Goal: Transaction & Acquisition: Purchase product/service

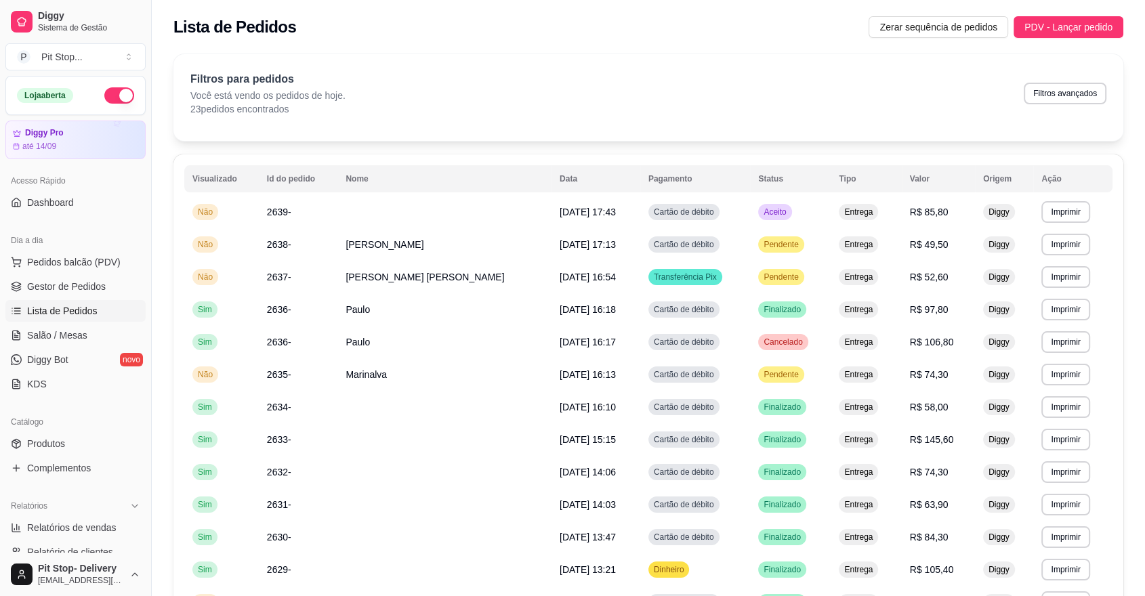
click at [81, 273] on ul "Pedidos balcão (PDV) Gestor de Pedidos Lista de Pedidos Salão / Mesas Diggy Bot…" at bounding box center [75, 323] width 140 height 144
click at [84, 262] on span "Pedidos balcão (PDV)" at bounding box center [73, 262] width 93 height 14
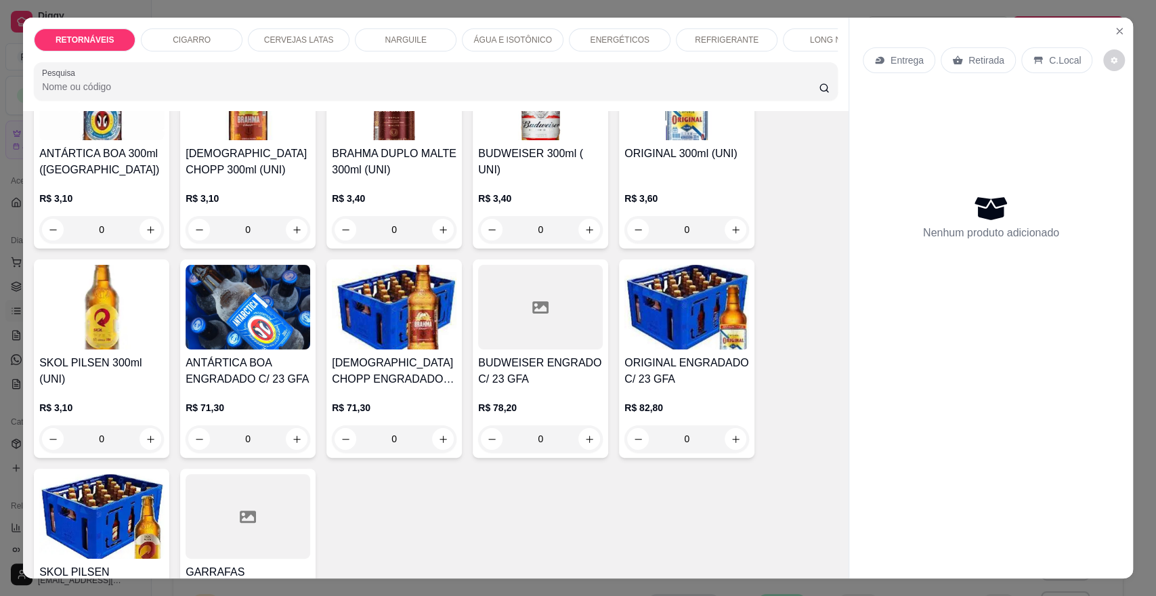
scroll to position [150, 0]
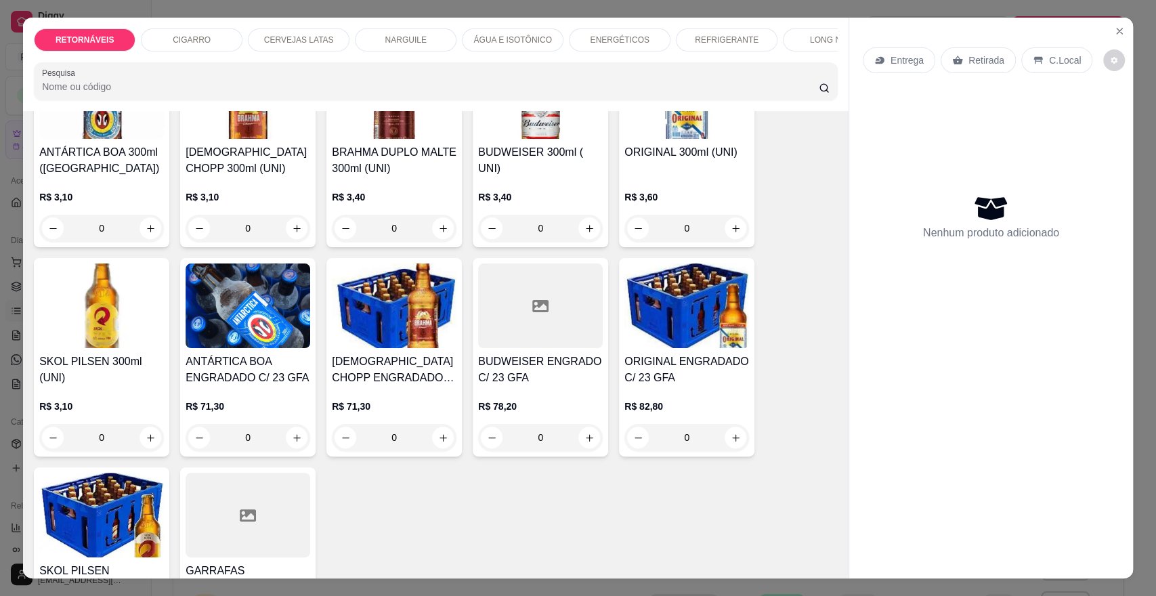
click at [114, 348] on img at bounding box center [101, 305] width 125 height 85
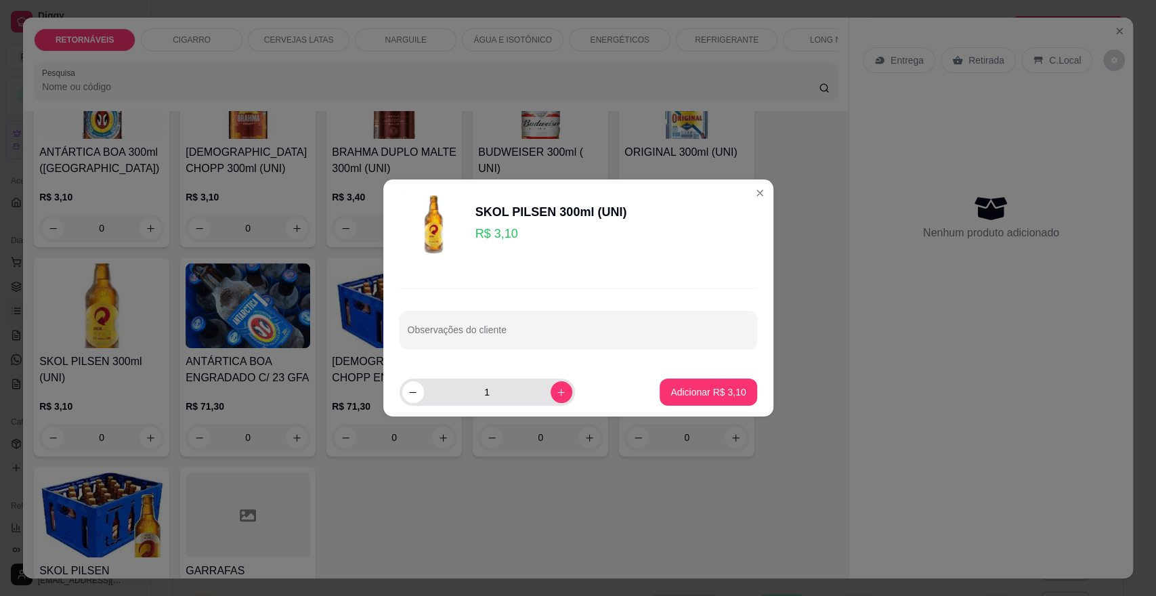
click at [493, 396] on input "1" at bounding box center [487, 392] width 127 height 27
type input "15"
click at [697, 389] on p "Adicionar R$ 46,50" at bounding box center [706, 391] width 79 height 13
type input "15"
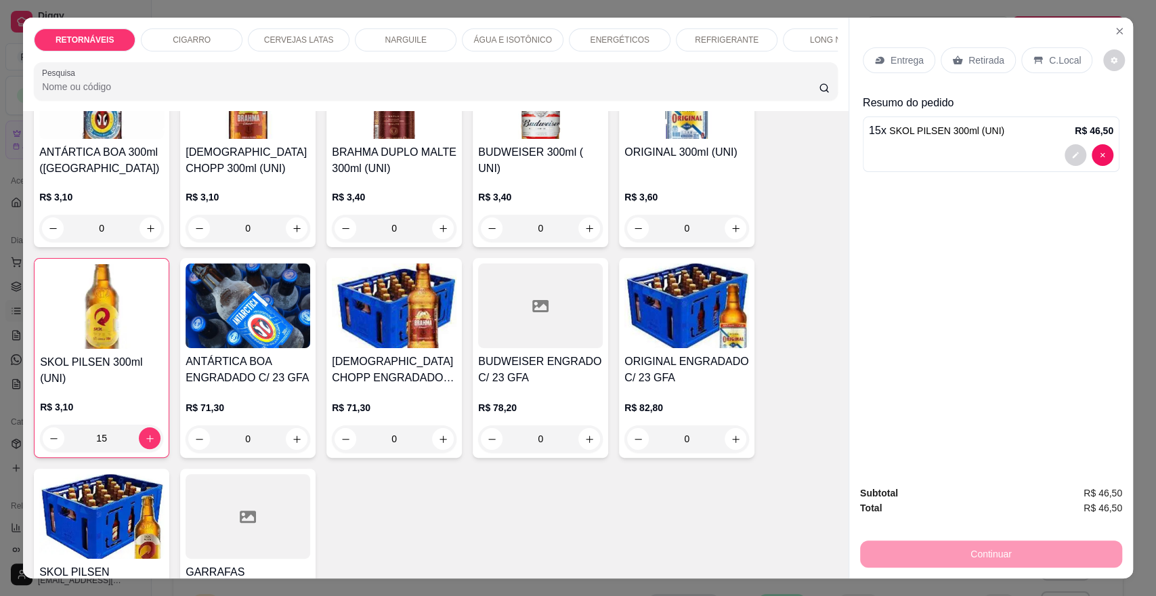
click at [902, 54] on p "Entrega" at bounding box center [907, 61] width 33 height 14
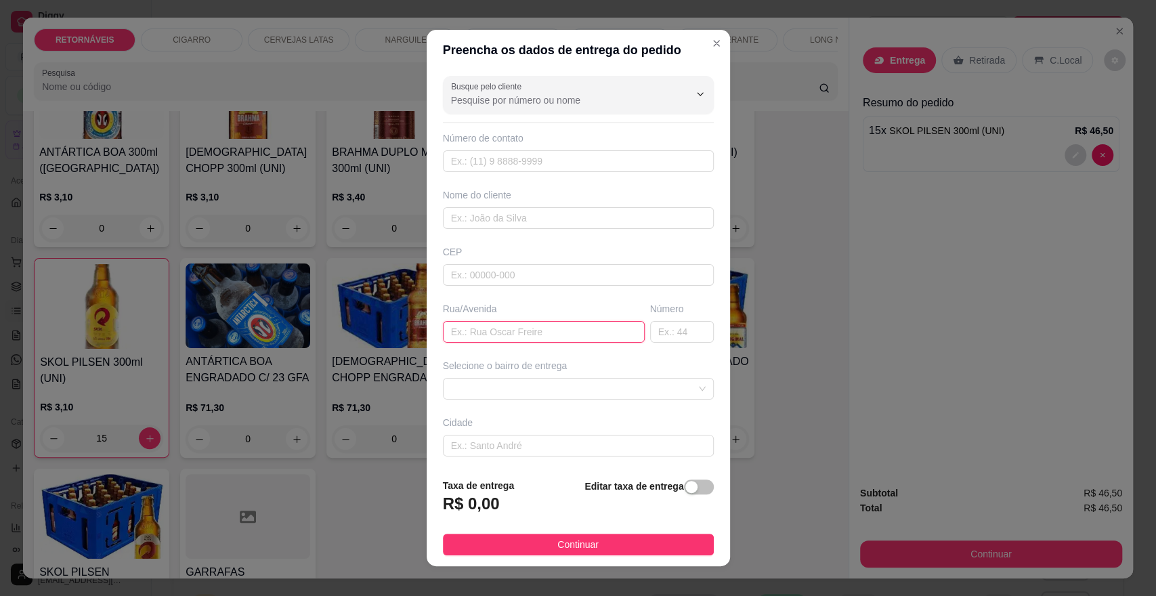
click at [545, 330] on input "text" at bounding box center [544, 332] width 202 height 22
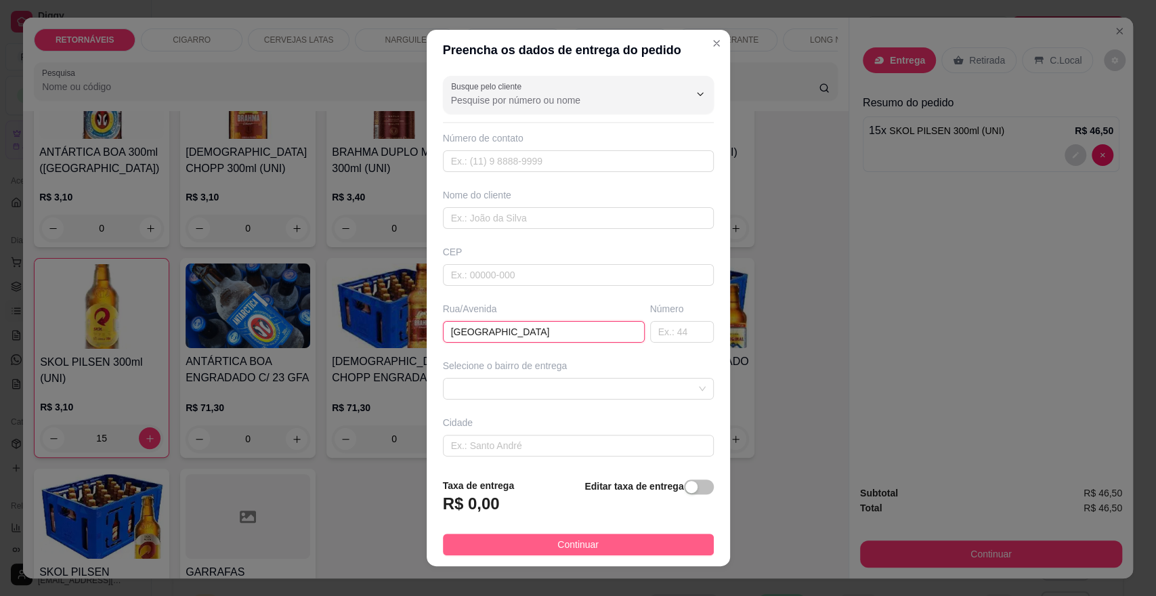
type input "[GEOGRAPHIC_DATA]"
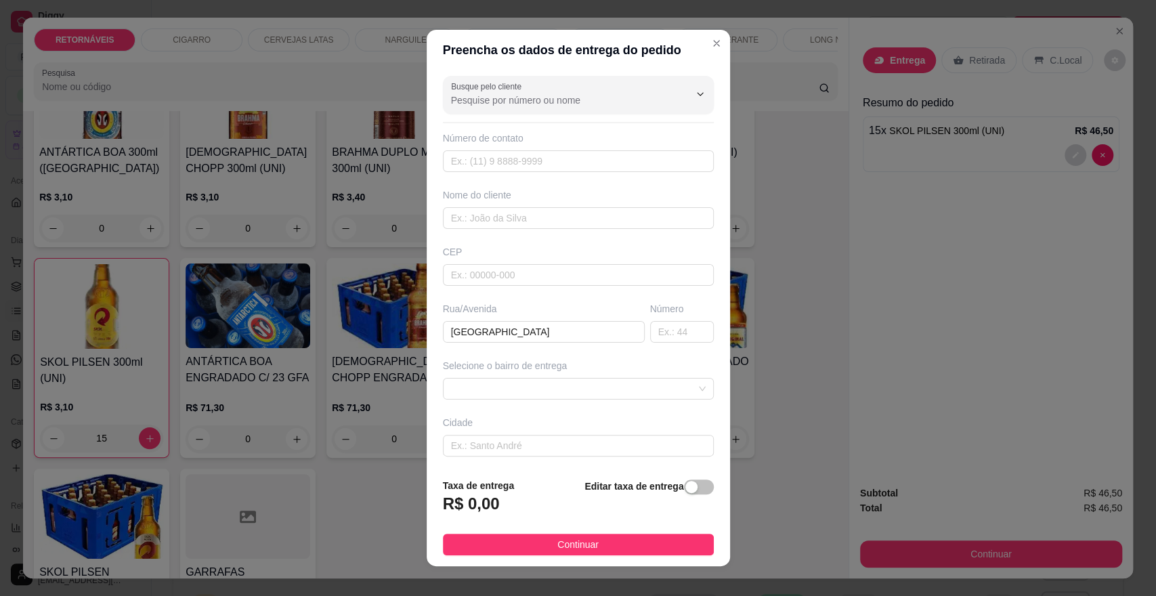
drag, startPoint x: 544, startPoint y: 536, endPoint x: 543, endPoint y: 523, distance: 12.9
click at [543, 536] on button "Continuar" at bounding box center [578, 545] width 271 height 22
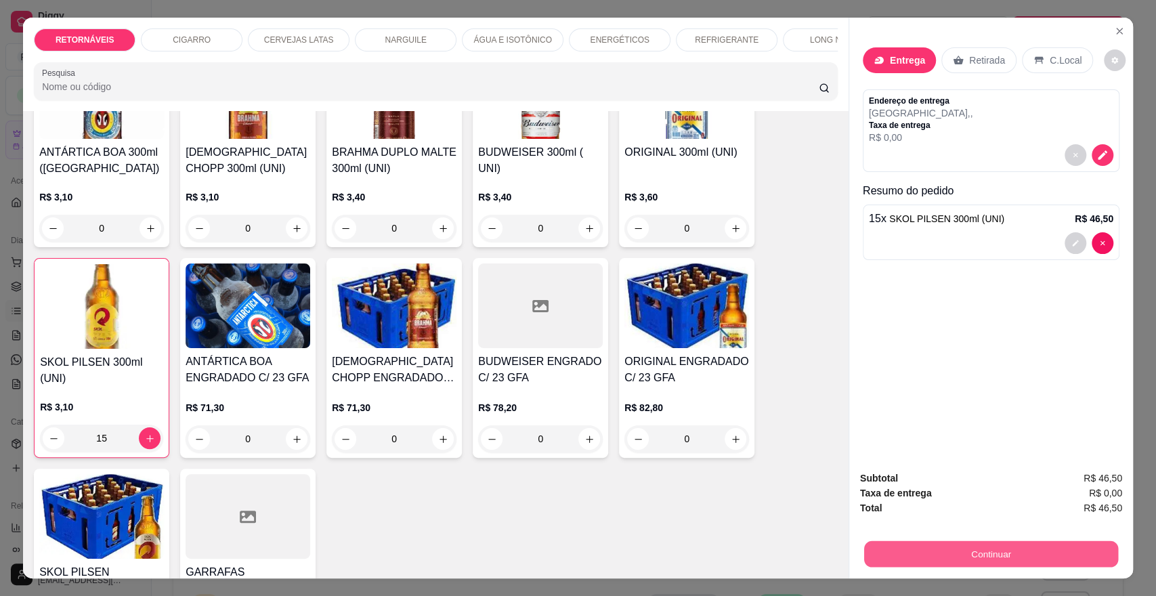
click at [975, 565] on button "Continuar" at bounding box center [991, 554] width 254 height 26
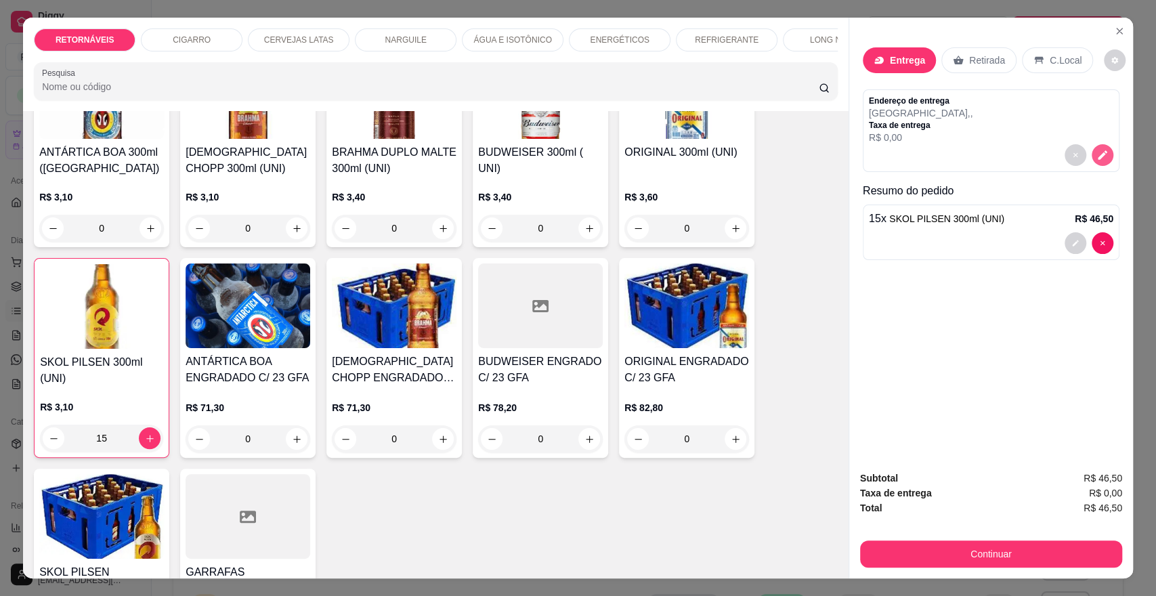
click at [1098, 156] on icon "decrease-product-quantity" at bounding box center [1102, 155] width 9 height 9
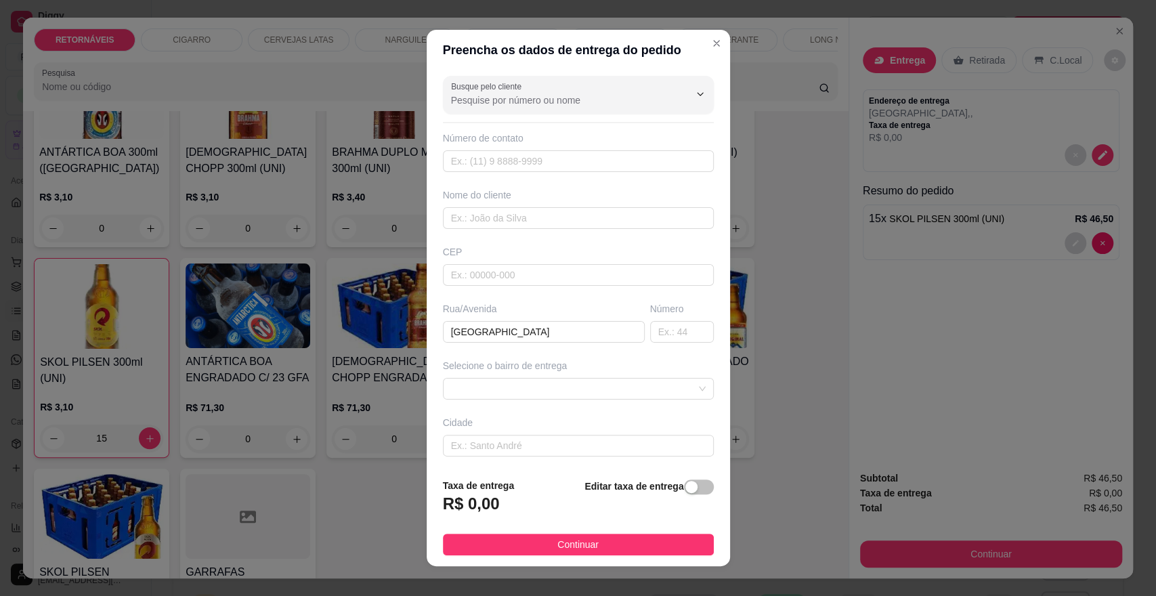
click at [550, 401] on div "Busque pelo cliente Número de contato Nome do cliente CEP Rua/[GEOGRAPHIC_DATA]…" at bounding box center [578, 268] width 303 height 397
click at [553, 392] on span at bounding box center [578, 389] width 255 height 20
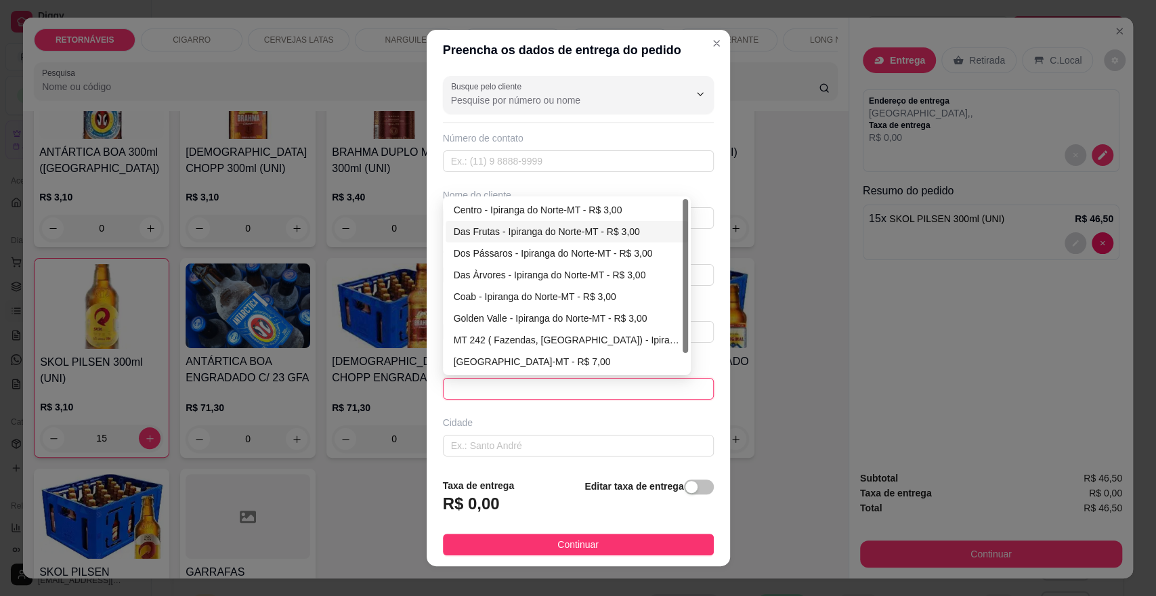
click at [546, 234] on div "Das Frutas - Ipiranga do Norte-MT - R$ 3,00" at bounding box center [567, 231] width 226 height 15
type input "Ipiranga do Norte-MT"
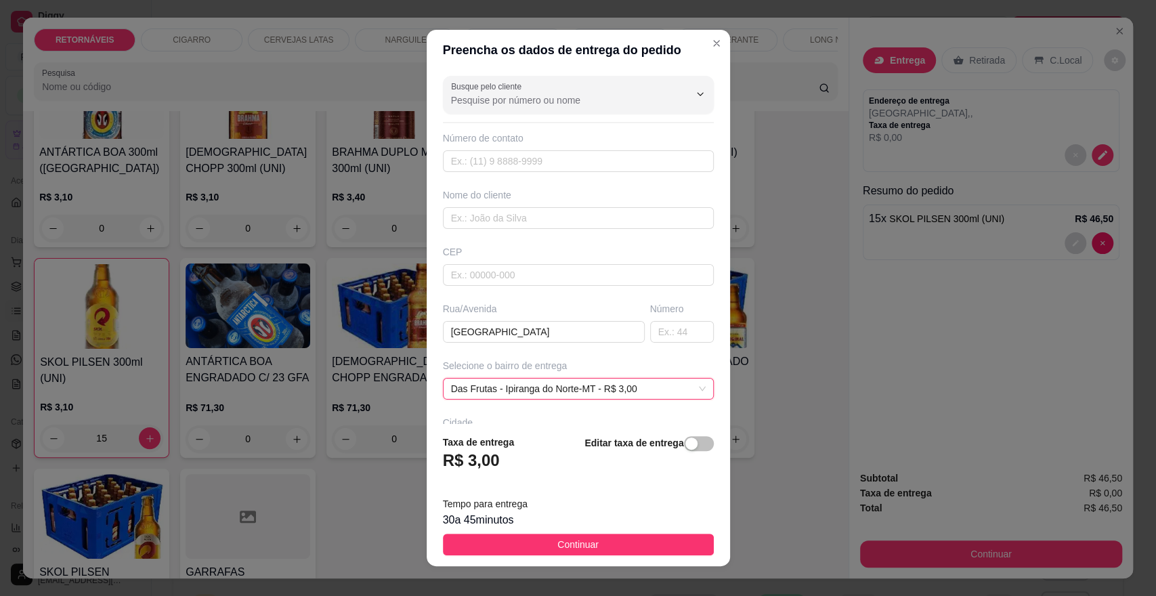
click at [541, 539] on button "Continuar" at bounding box center [578, 545] width 271 height 22
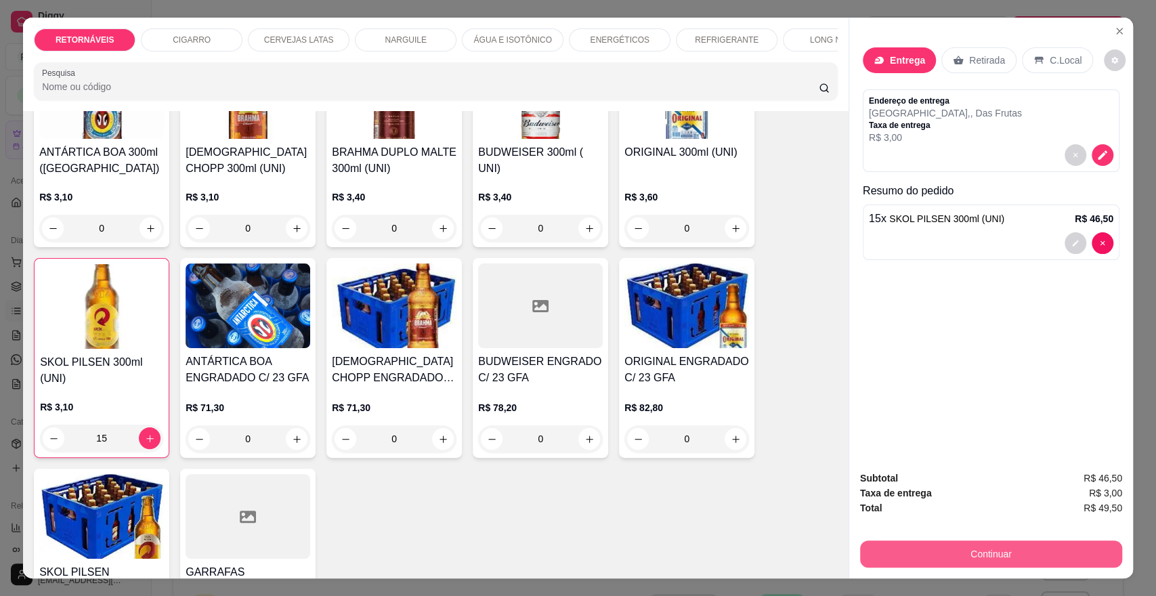
click at [967, 552] on button "Continuar" at bounding box center [991, 554] width 262 height 27
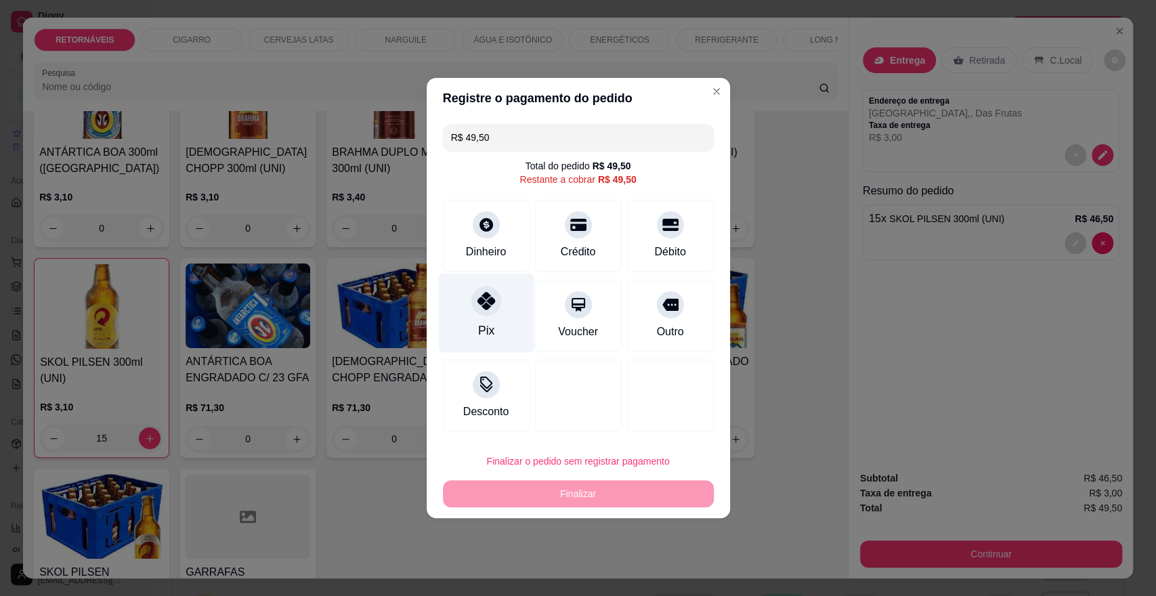
click at [475, 314] on div "Pix" at bounding box center [486, 313] width 96 height 79
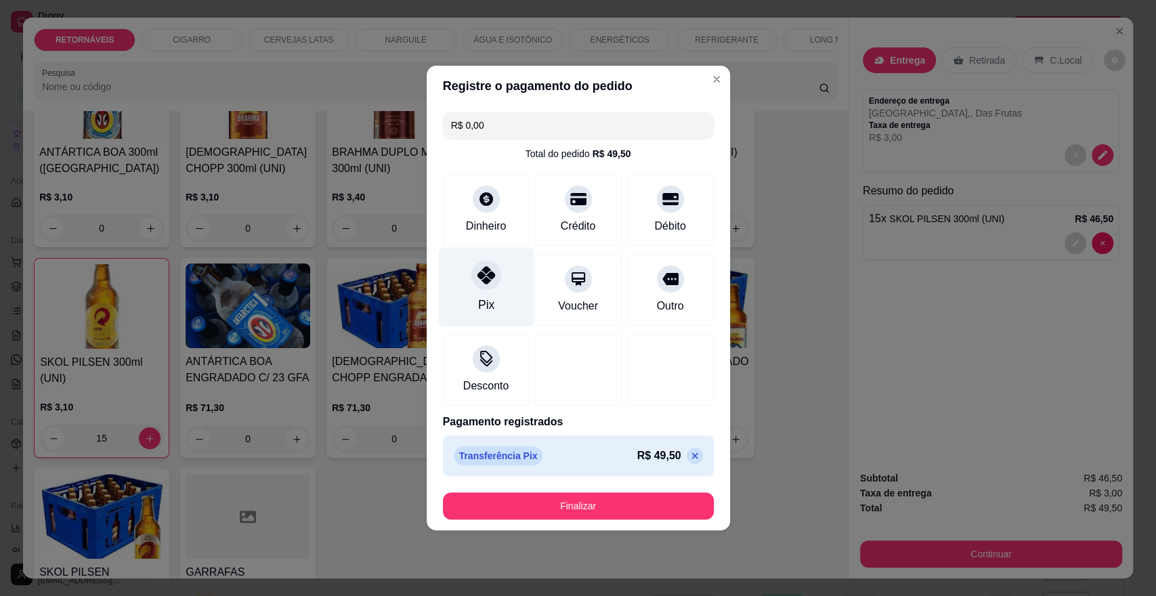
type input "R$ 0,00"
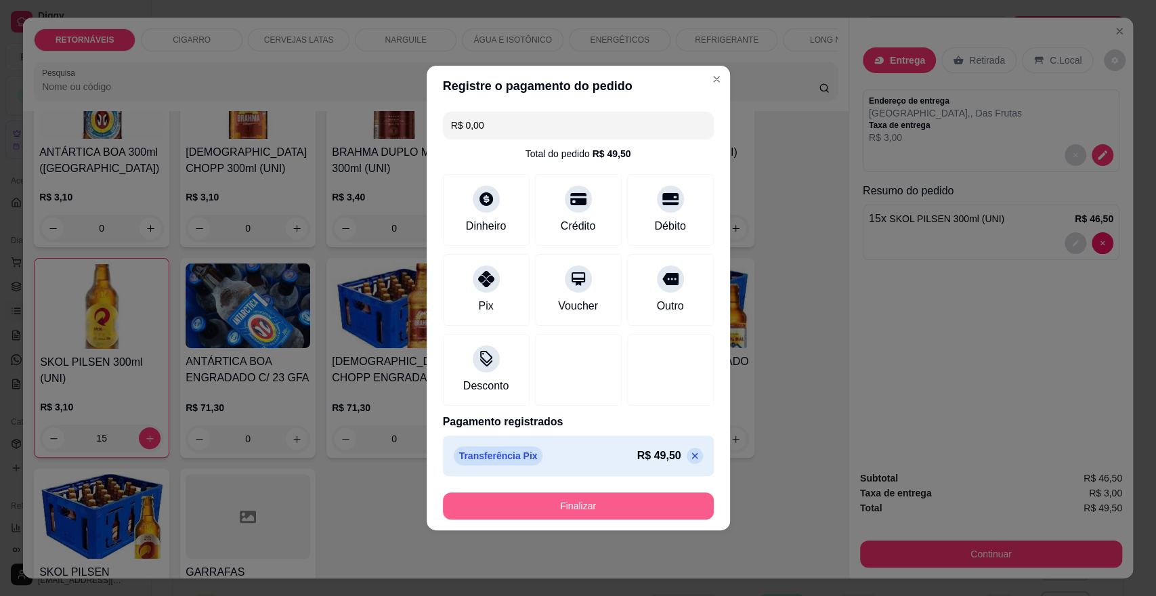
click at [625, 503] on button "Finalizar" at bounding box center [578, 505] width 271 height 27
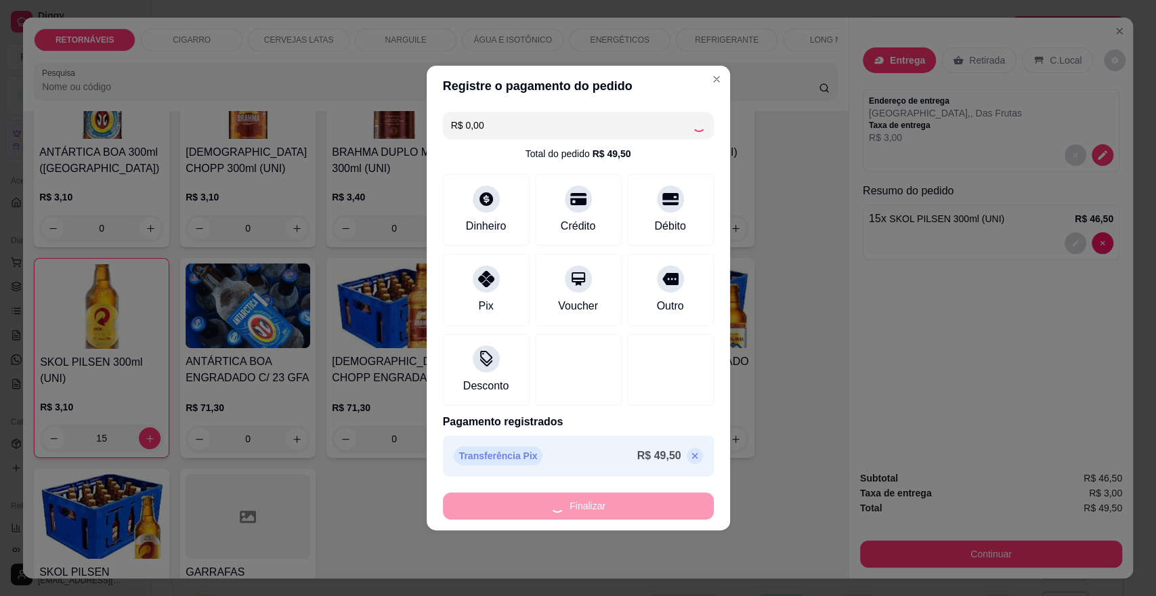
type input "0"
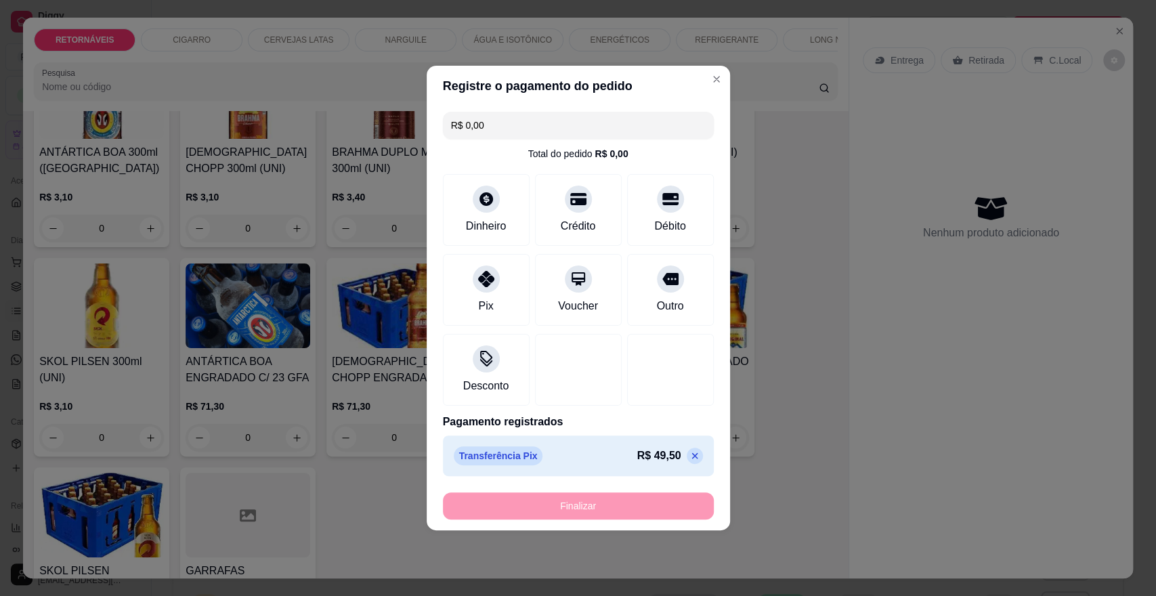
type input "-R$ 49,50"
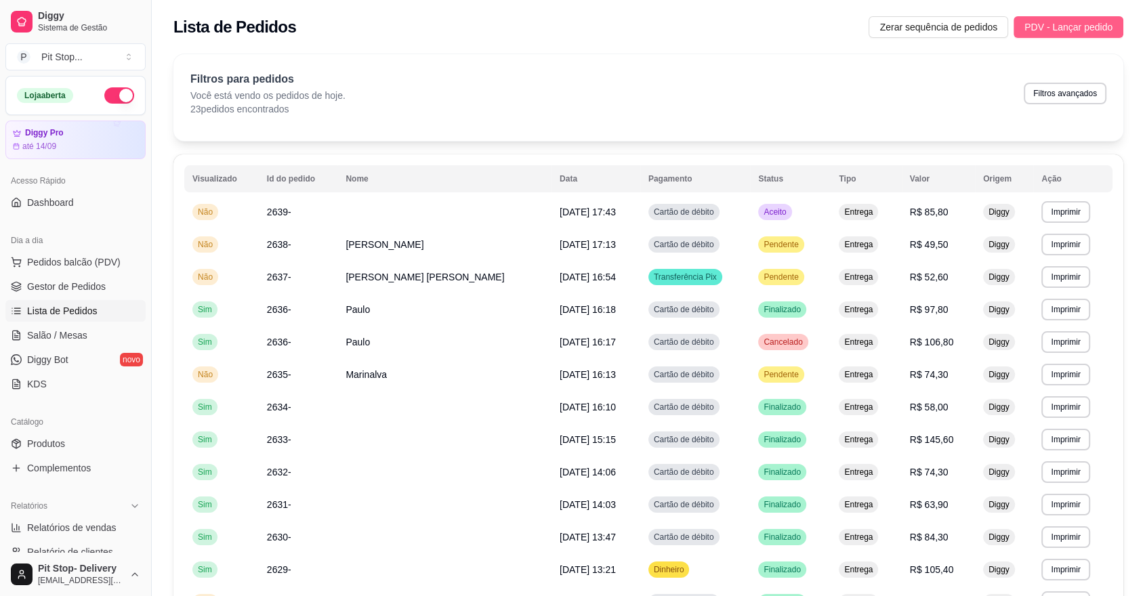
click at [1028, 21] on span "PDV - Lançar pedido" at bounding box center [1068, 27] width 88 height 15
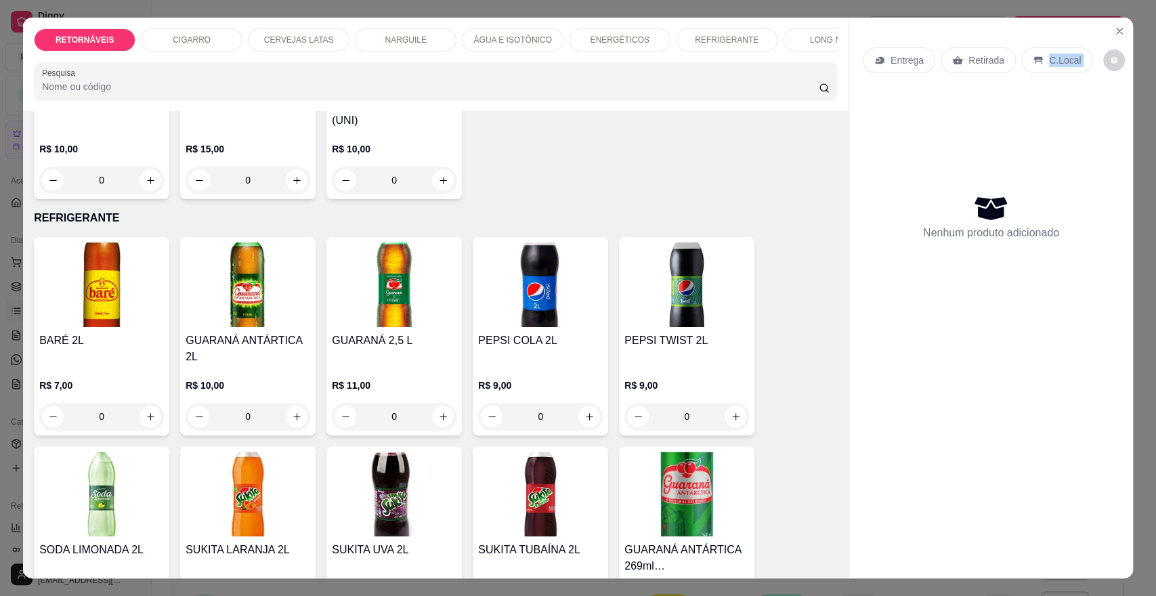
scroll to position [3763, 0]
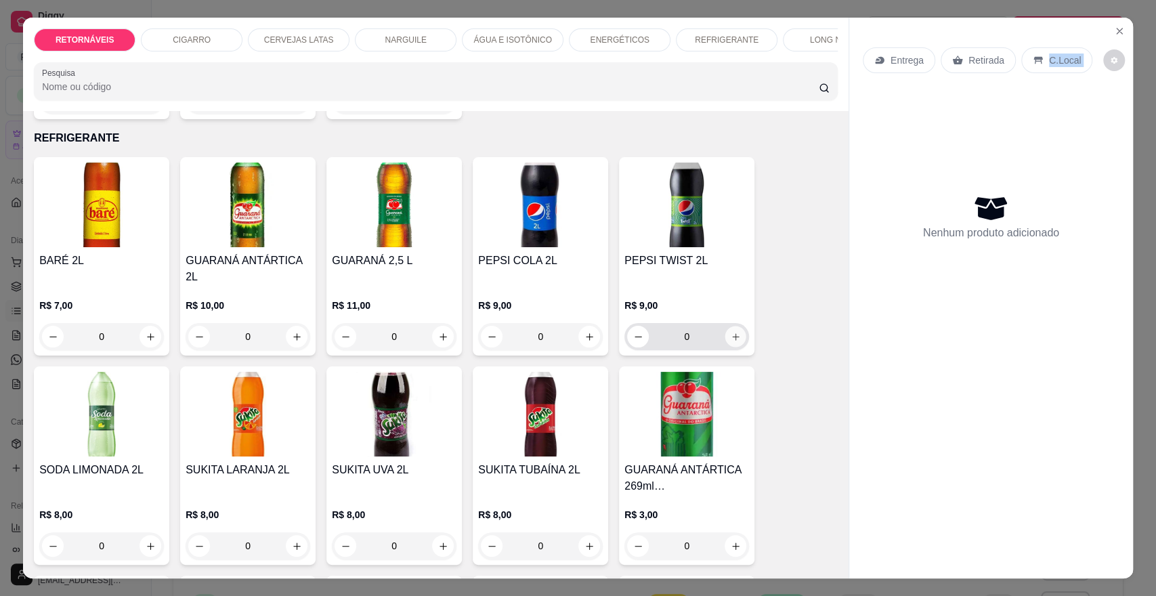
click at [731, 332] on icon "increase-product-quantity" at bounding box center [736, 337] width 10 height 10
type input "1"
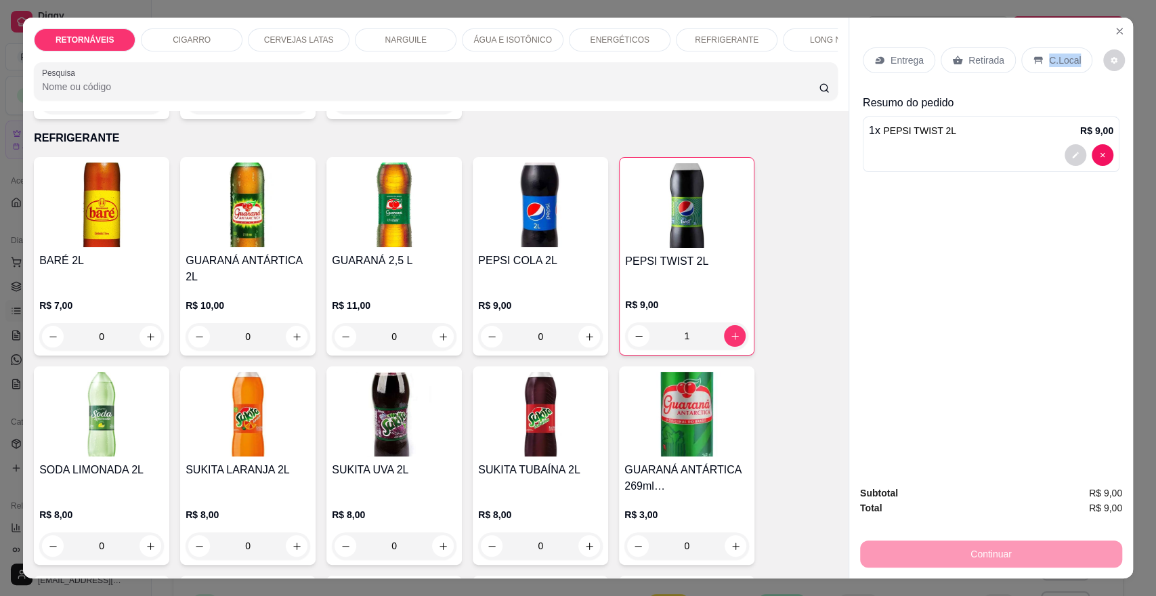
scroll to position [3913, 0]
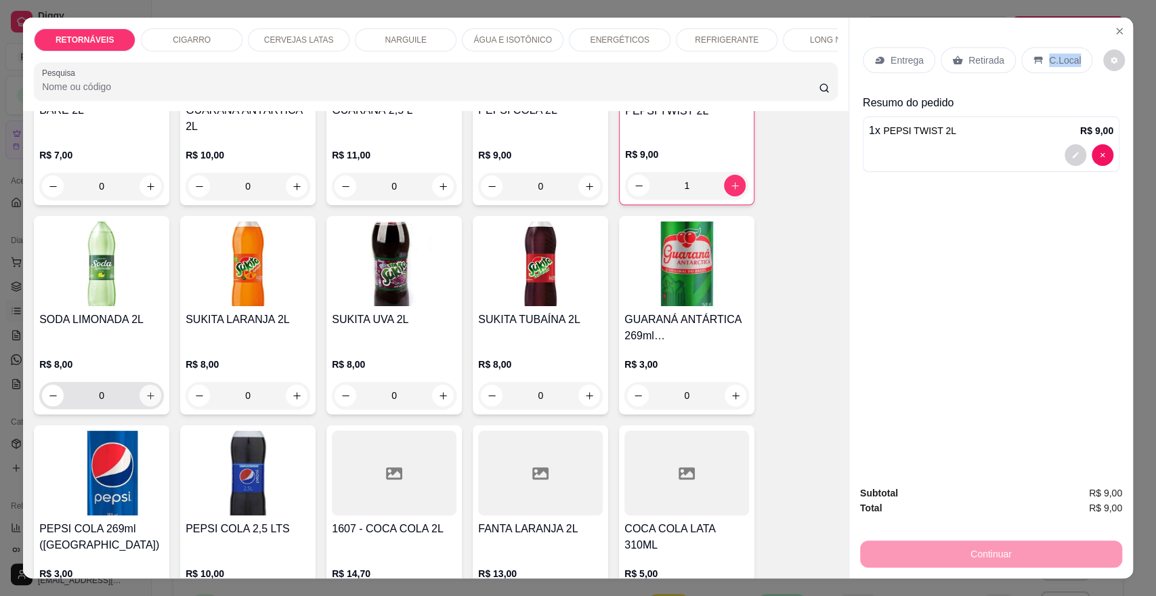
click at [149, 391] on icon "increase-product-quantity" at bounding box center [151, 396] width 10 height 10
type input "1"
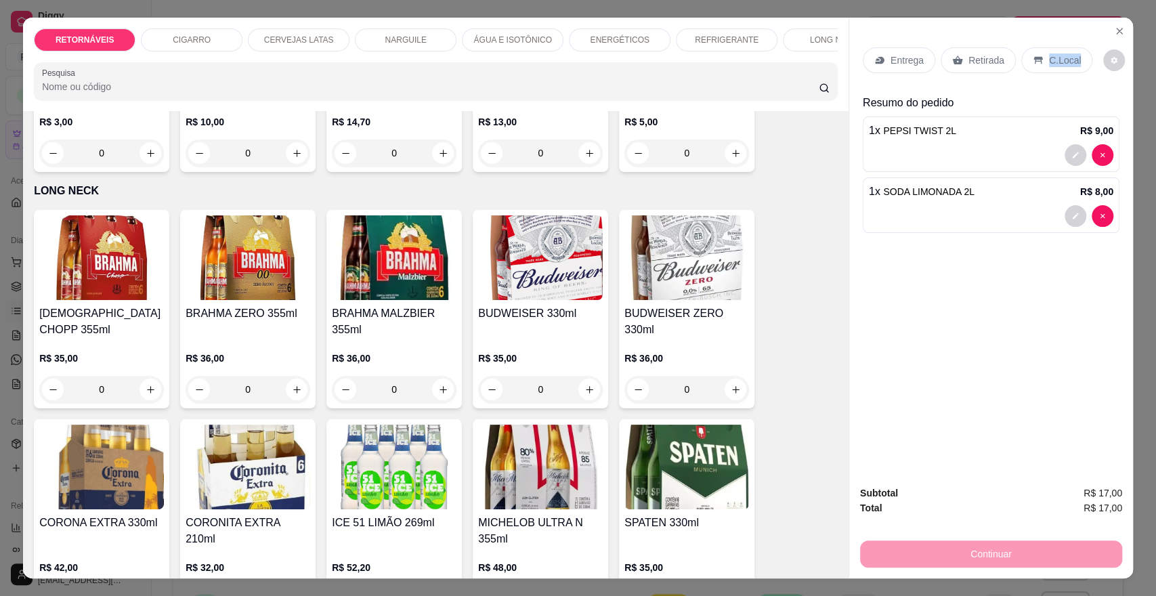
scroll to position [4591, 0]
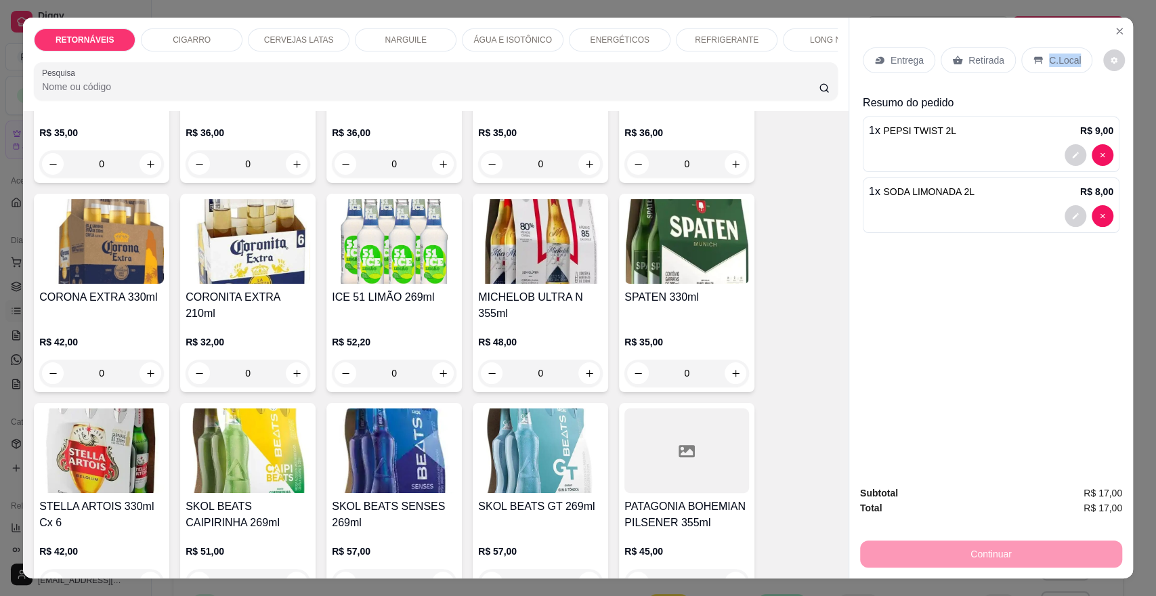
click at [143, 360] on div "0" at bounding box center [101, 373] width 125 height 27
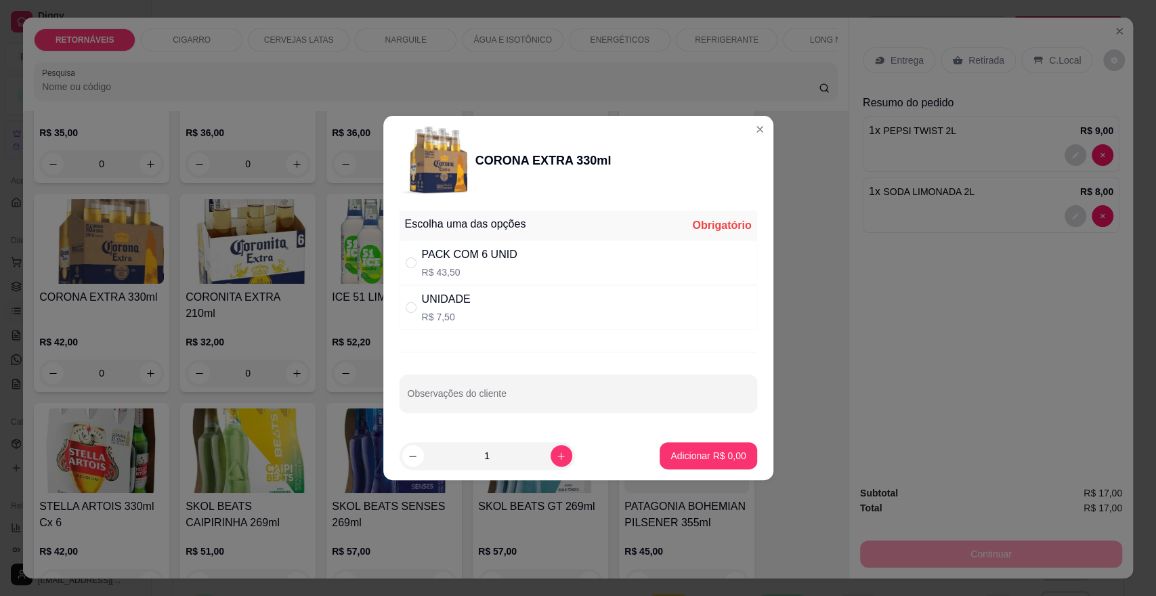
click at [463, 313] on p "R$ 7,50" at bounding box center [446, 317] width 49 height 14
radio input "true"
click at [556, 458] on icon "increase-product-quantity" at bounding box center [561, 456] width 10 height 10
click at [555, 454] on button "increase-product-quantity" at bounding box center [562, 456] width 22 height 22
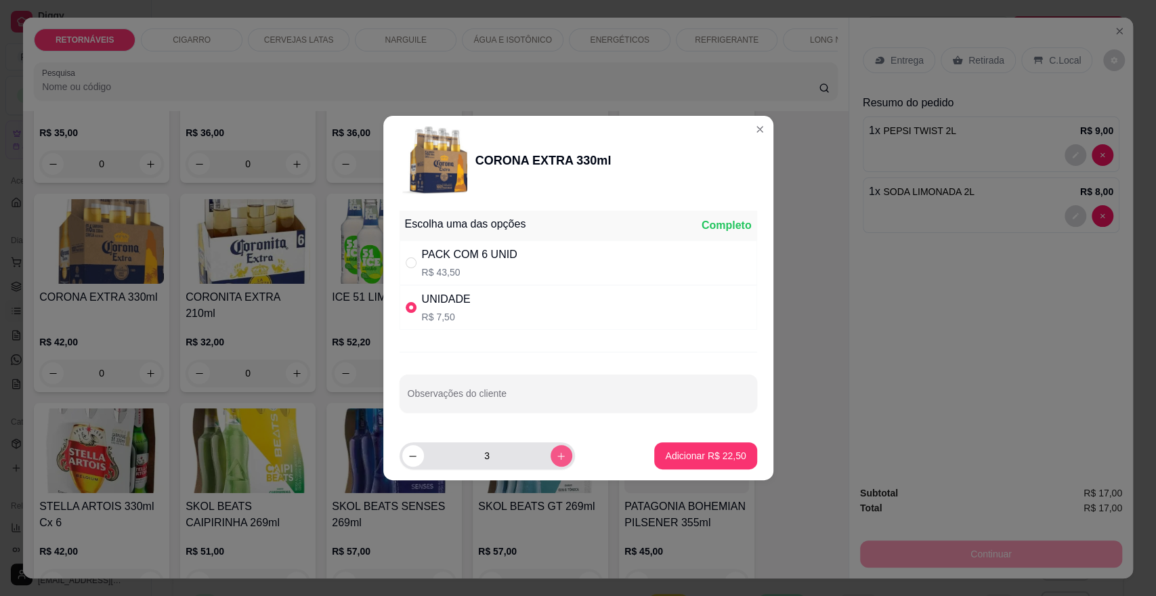
type input "4"
click at [737, 450] on button "Adicionar R$ 30,00" at bounding box center [706, 456] width 100 height 26
type input "4"
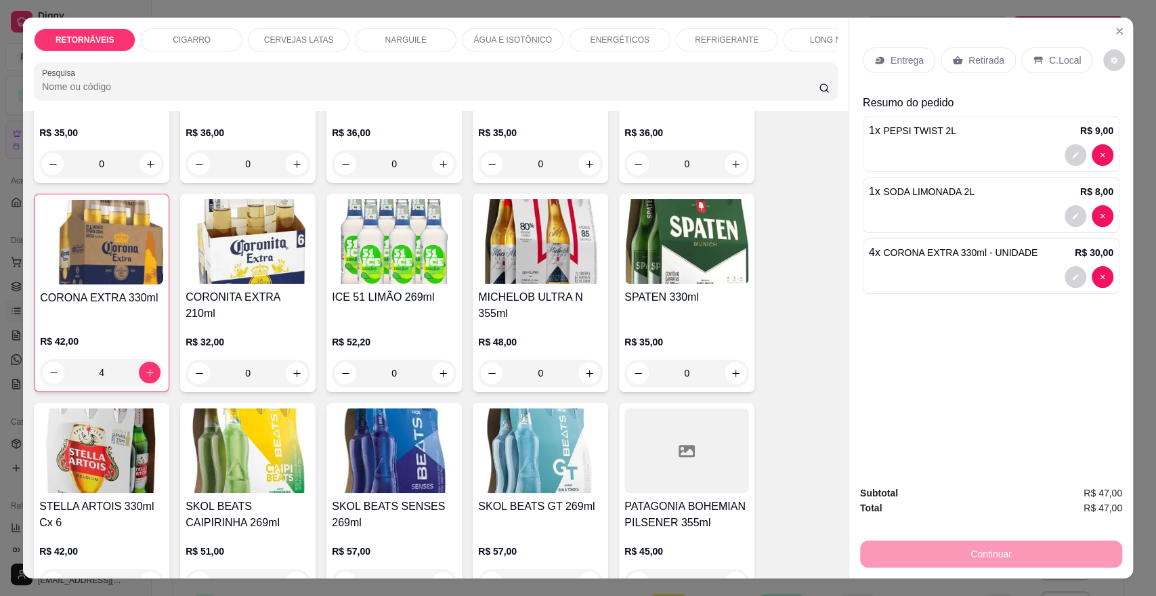
click at [893, 55] on p "Entrega" at bounding box center [907, 61] width 33 height 14
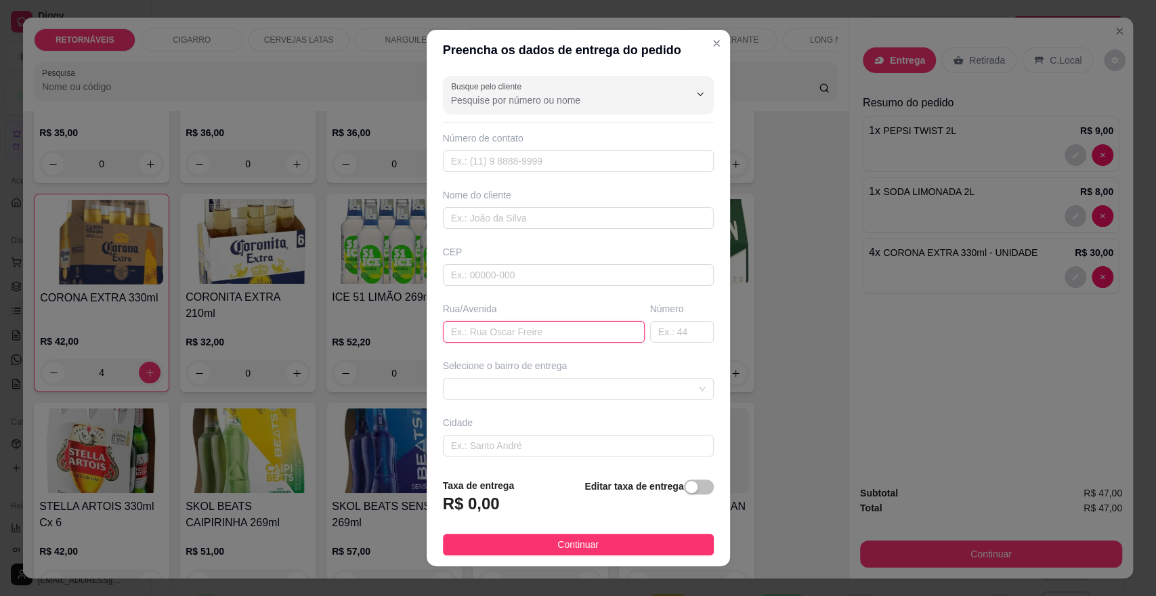
click at [573, 327] on input "text" at bounding box center [544, 332] width 202 height 22
click at [610, 396] on span at bounding box center [578, 389] width 255 height 20
type input "a"
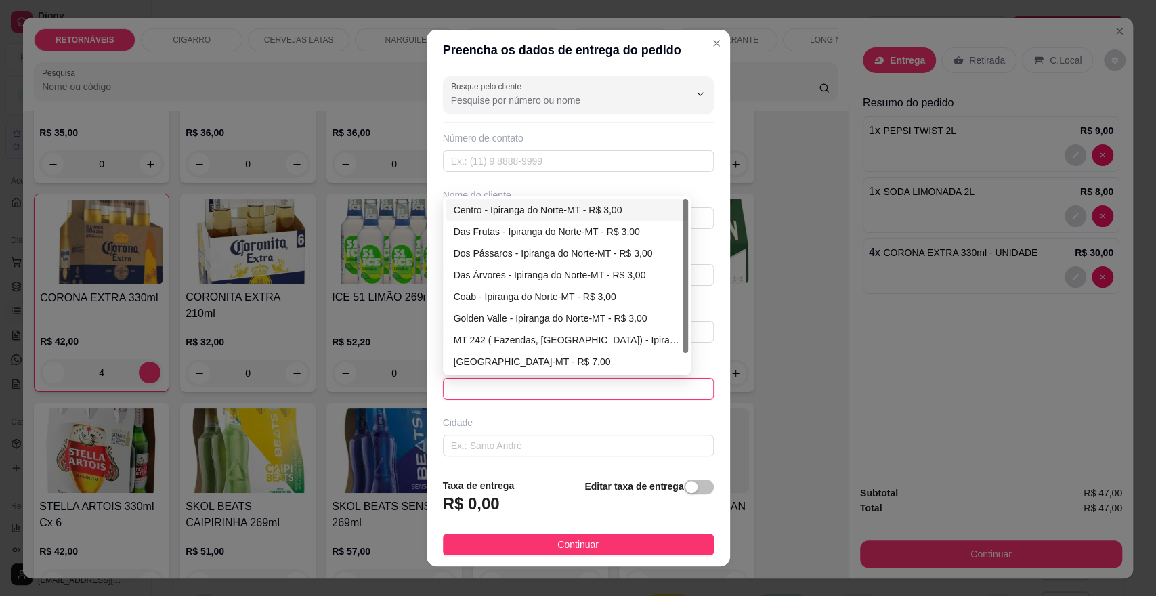
click at [566, 212] on div "Centro - Ipiranga do Norte-MT - R$ 3,00" at bounding box center [567, 210] width 226 height 15
type input "Ipiranga do Norte-MT"
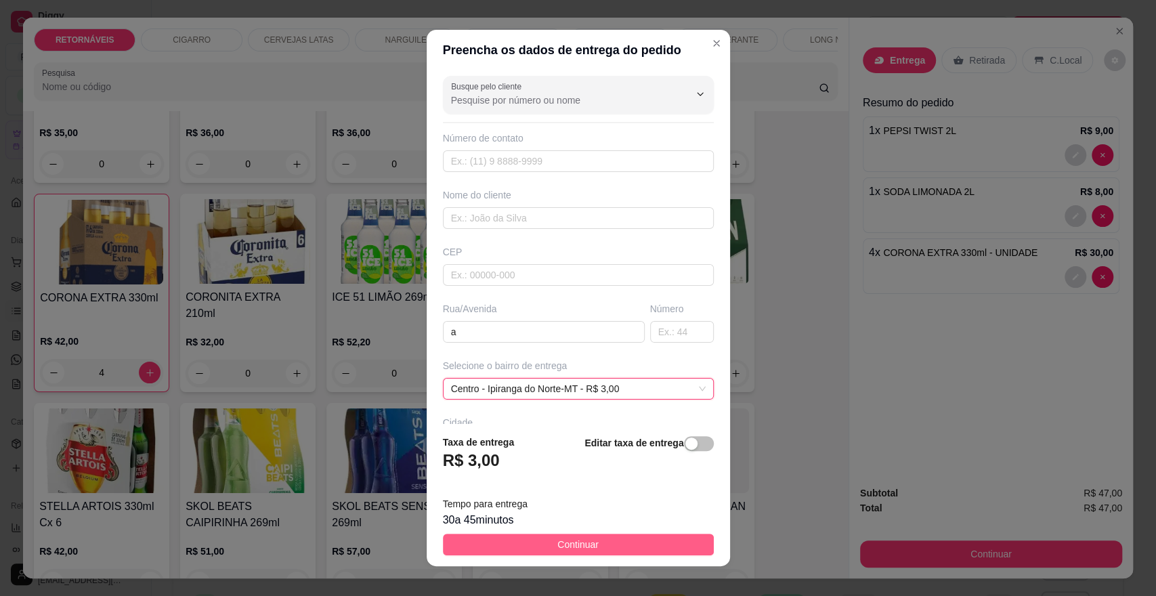
click at [632, 549] on button "Continuar" at bounding box center [578, 545] width 271 height 22
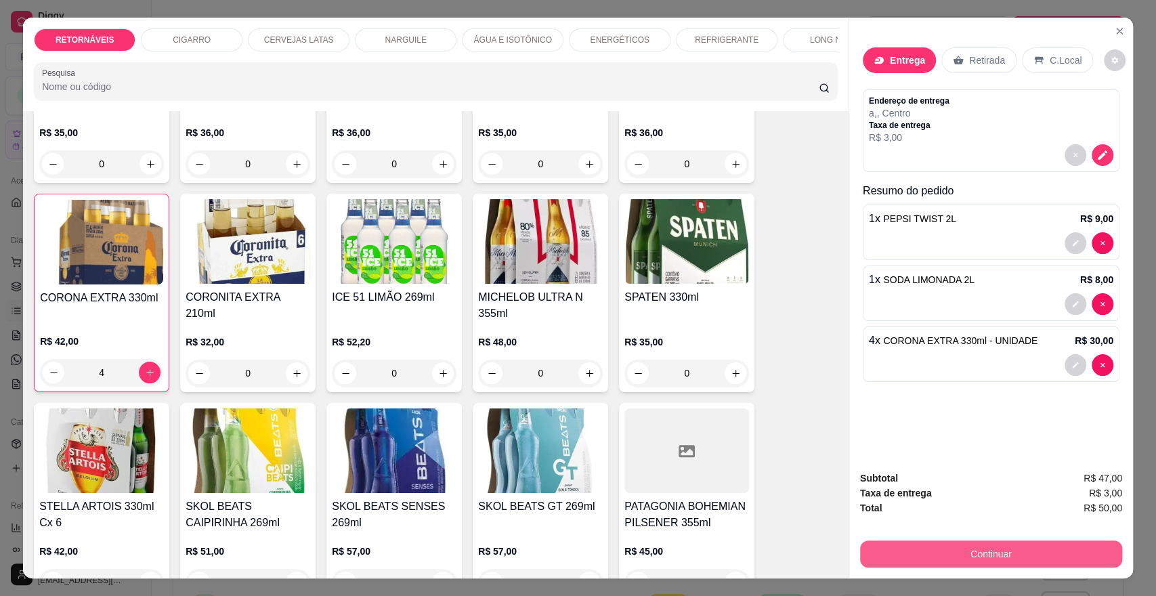
click at [943, 558] on button "Continuar" at bounding box center [991, 554] width 262 height 27
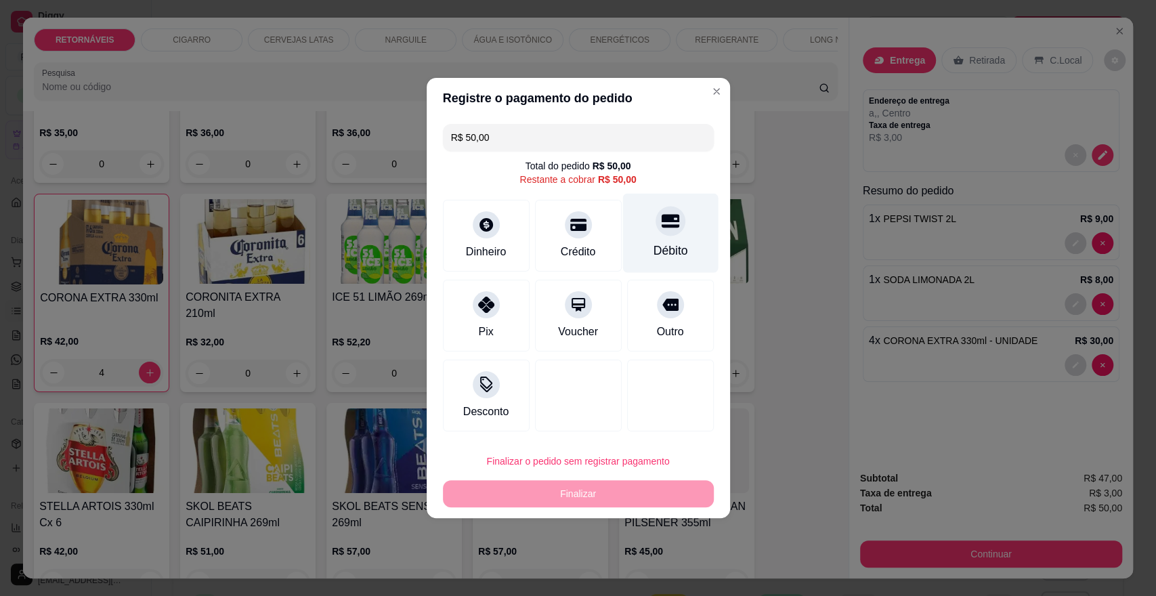
click at [623, 217] on div "Débito" at bounding box center [671, 233] width 96 height 79
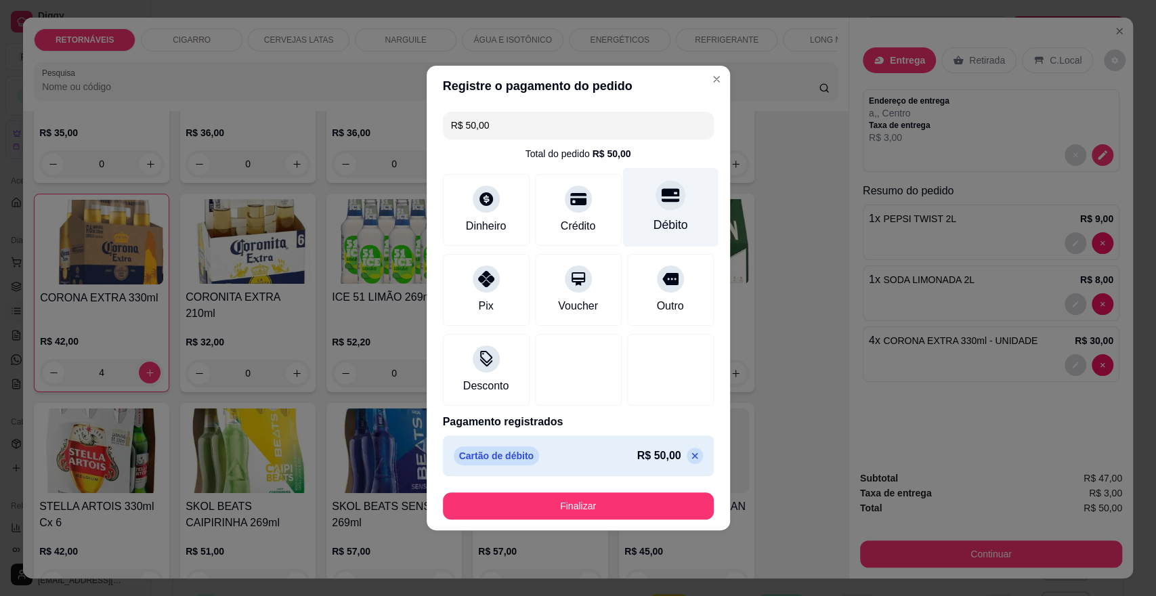
type input "R$ 0,00"
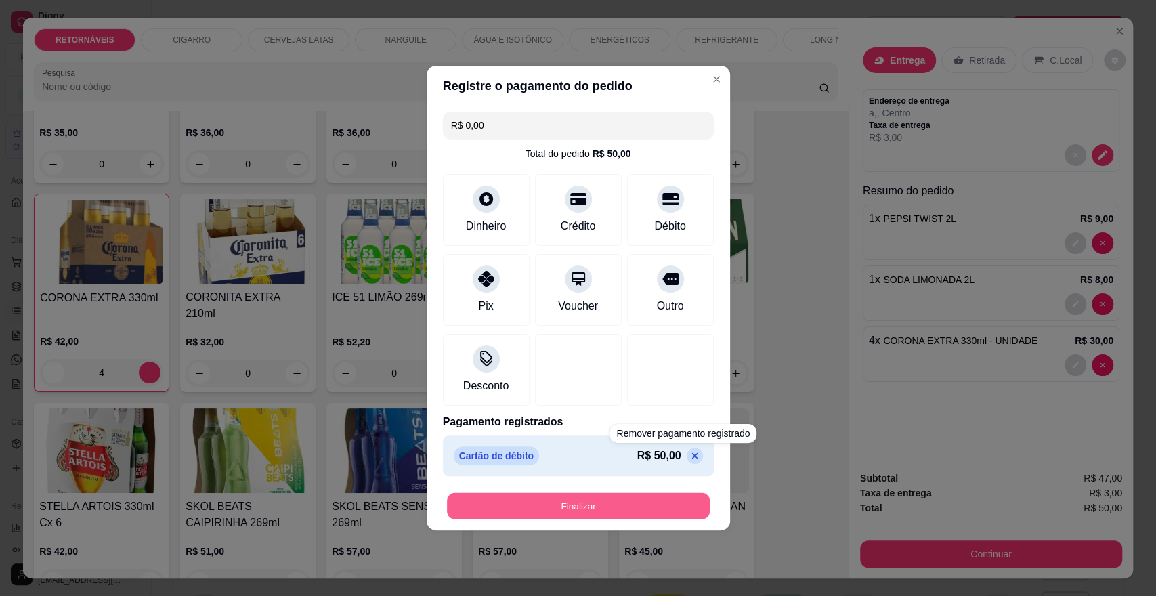
click at [679, 509] on button "Finalizar" at bounding box center [578, 506] width 263 height 26
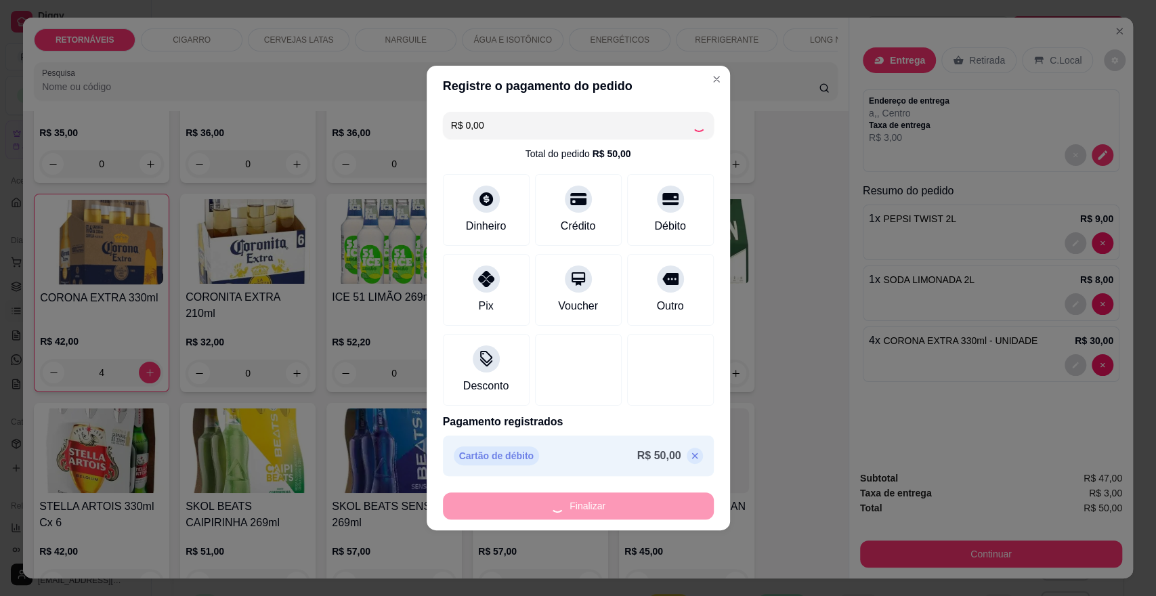
type input "0"
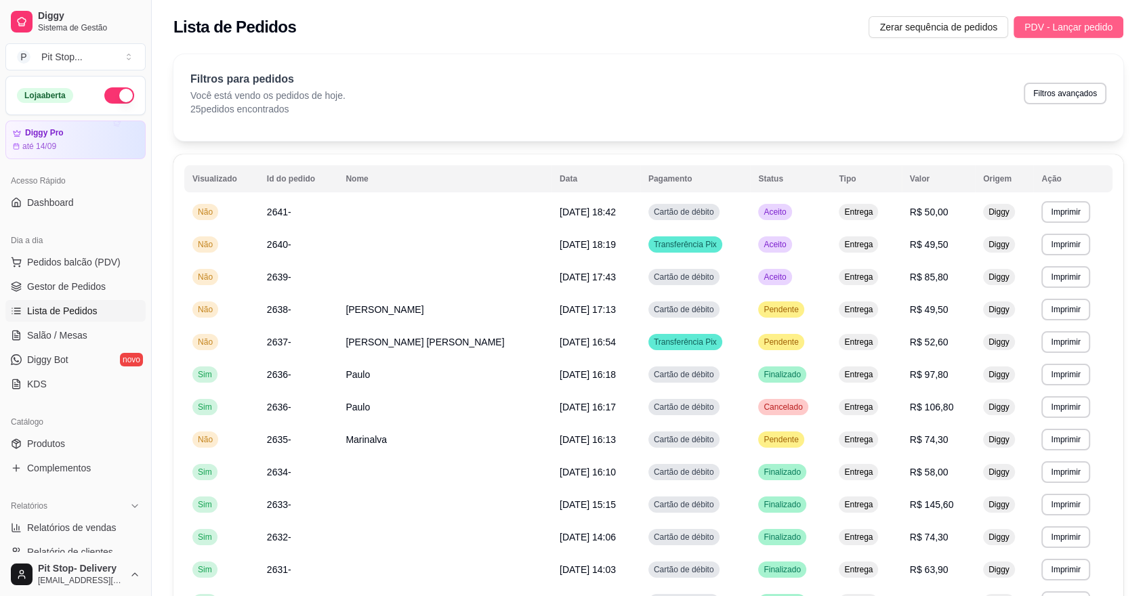
click at [1053, 30] on span "PDV - Lançar pedido" at bounding box center [1068, 27] width 88 height 15
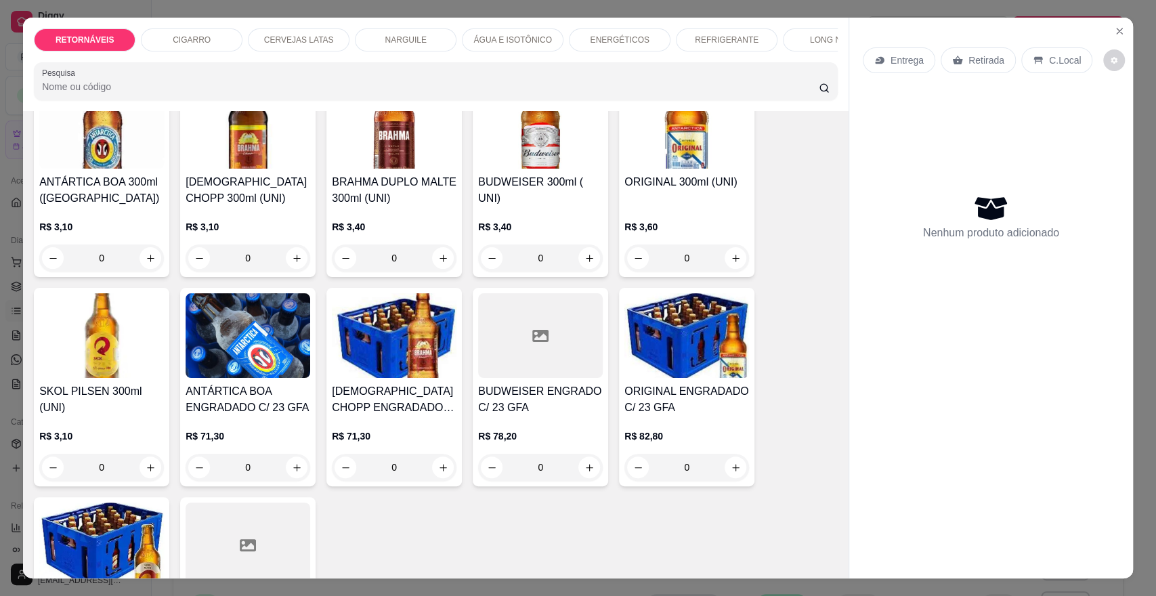
scroll to position [226, 0]
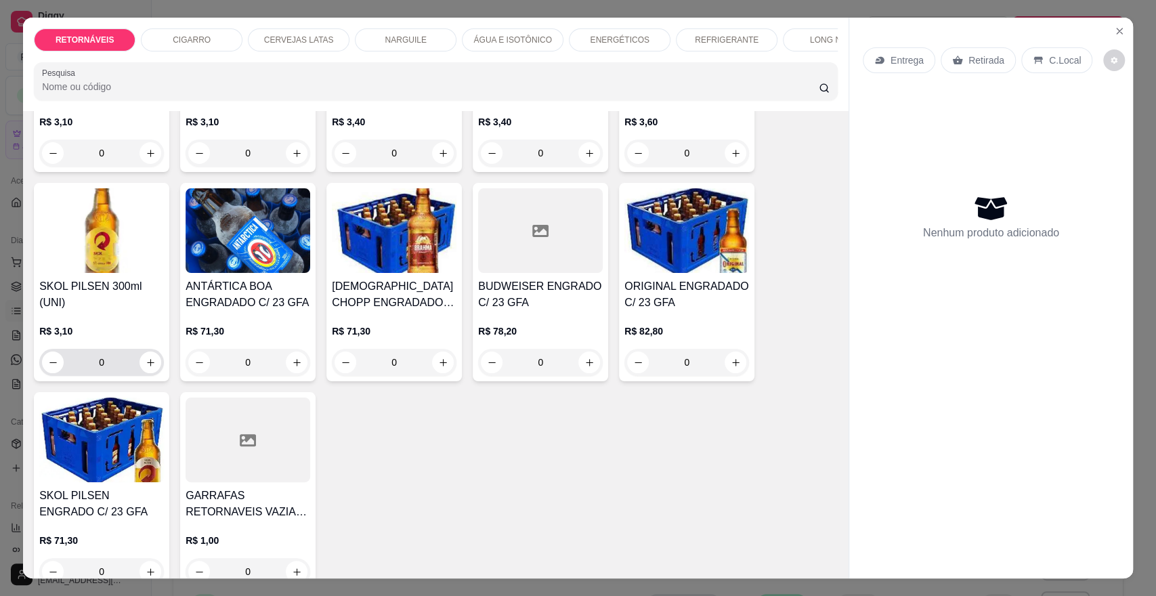
click at [117, 375] on input "0" at bounding box center [102, 362] width 76 height 27
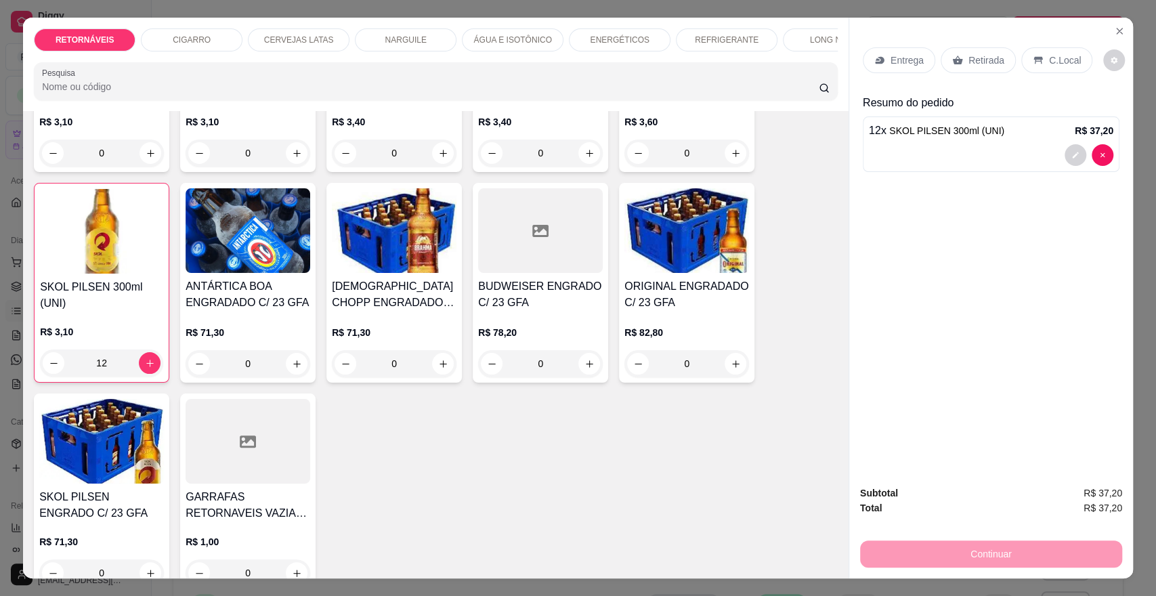
type input "12"
click at [903, 54] on p "Entrega" at bounding box center [907, 61] width 33 height 14
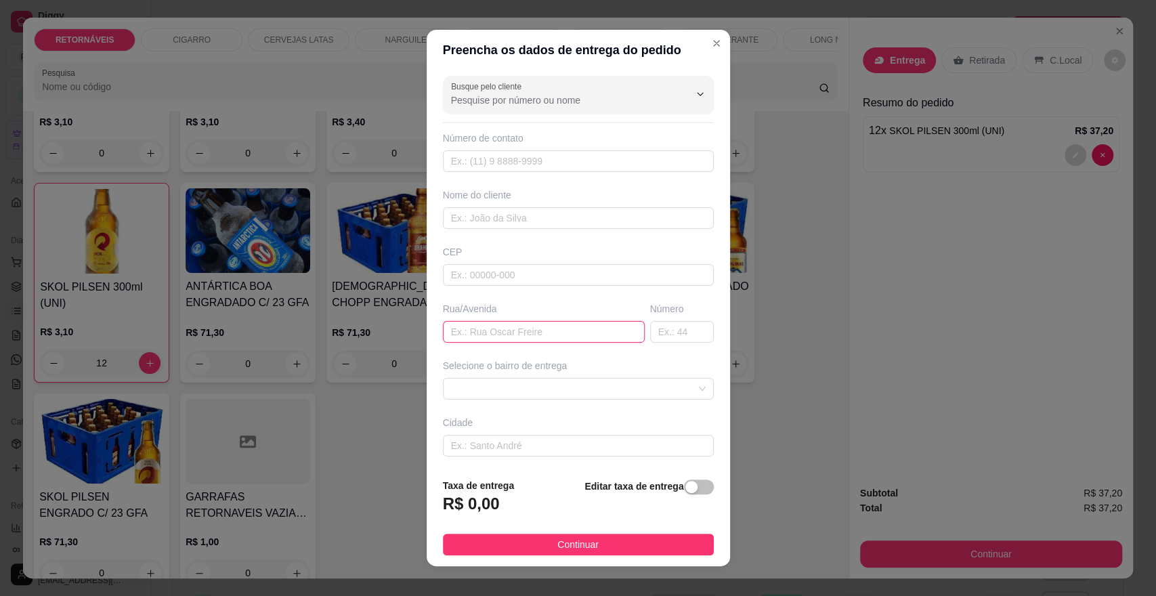
click at [562, 331] on input "text" at bounding box center [544, 332] width 202 height 22
type input "av amazonas 627"
click at [635, 397] on span at bounding box center [578, 389] width 255 height 20
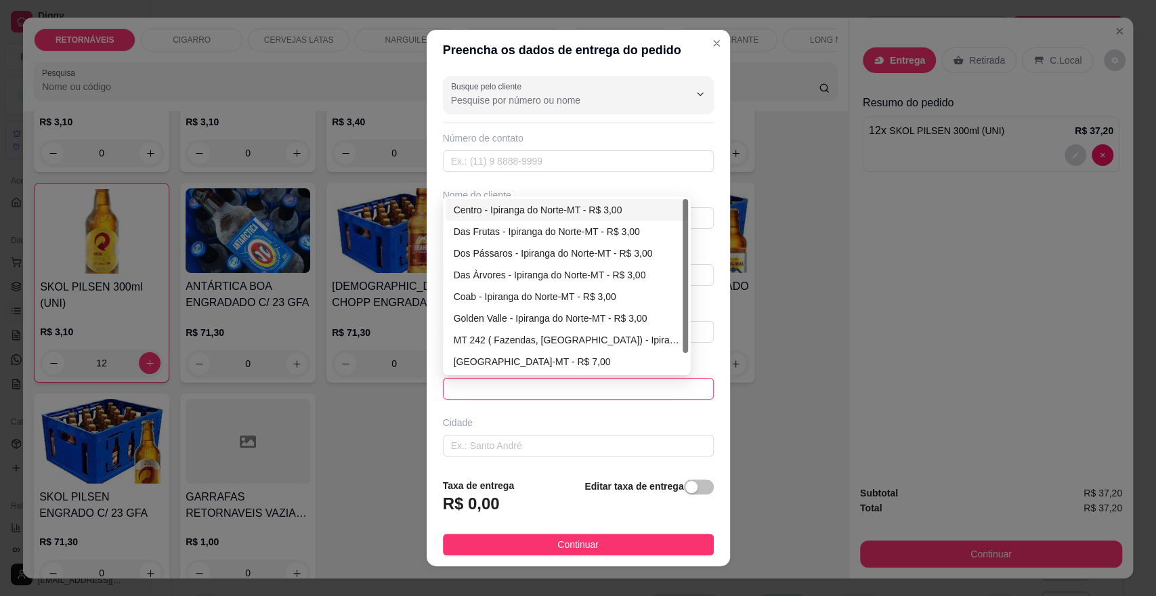
click at [586, 205] on div "Centro - Ipiranga do Norte-MT - R$ 3,00" at bounding box center [567, 210] width 226 height 15
type input "Ipiranga do Norte-MT"
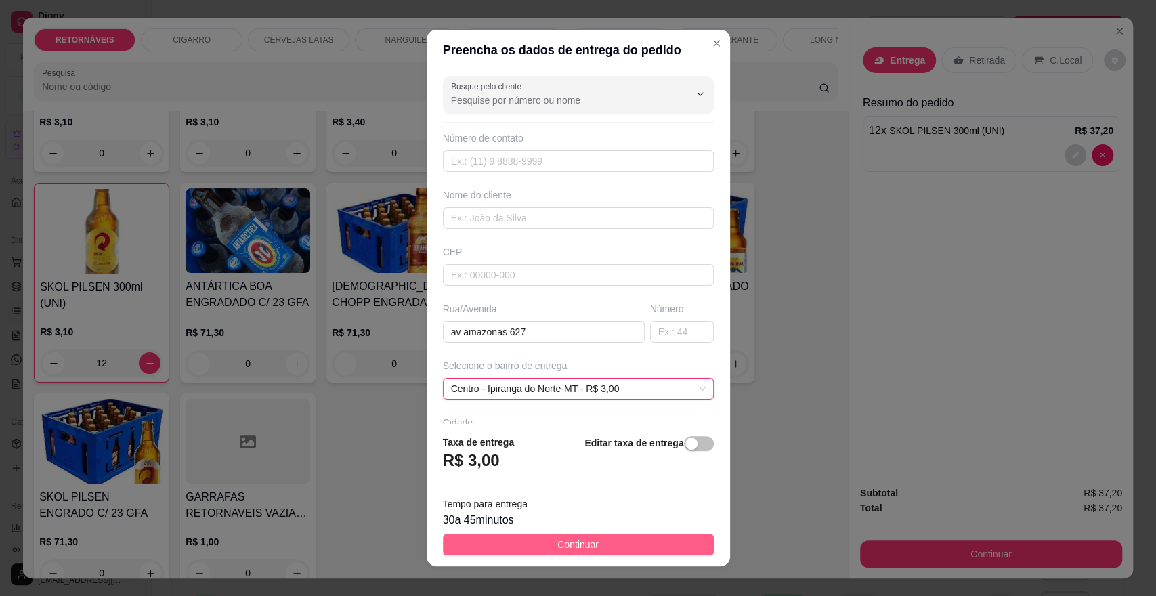
click at [649, 536] on button "Continuar" at bounding box center [578, 545] width 271 height 22
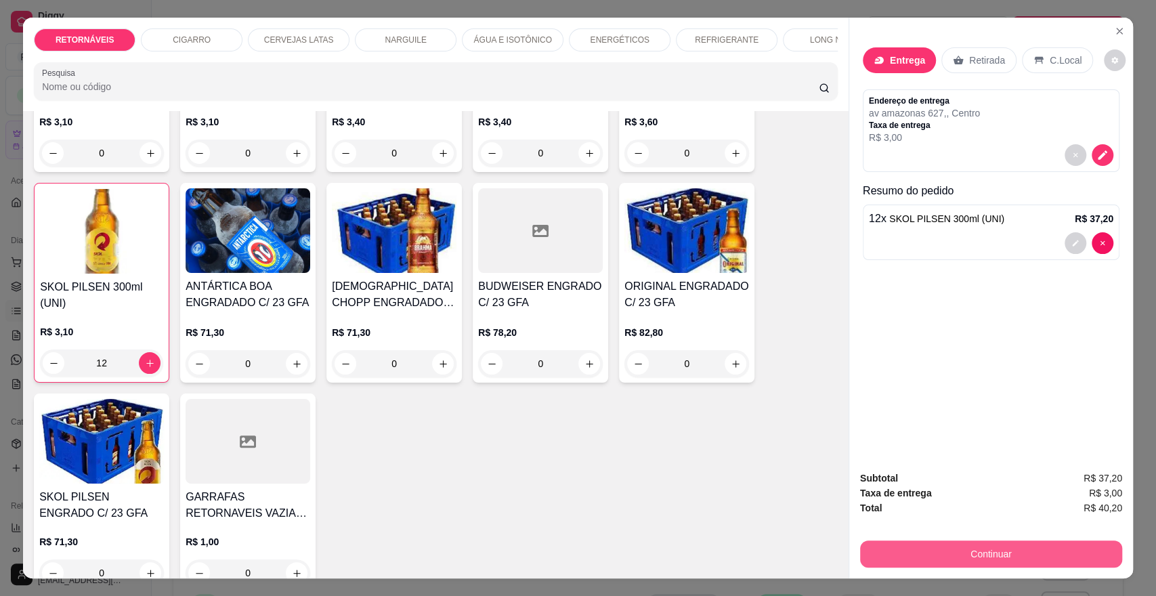
click at [967, 552] on button "Continuar" at bounding box center [991, 554] width 262 height 27
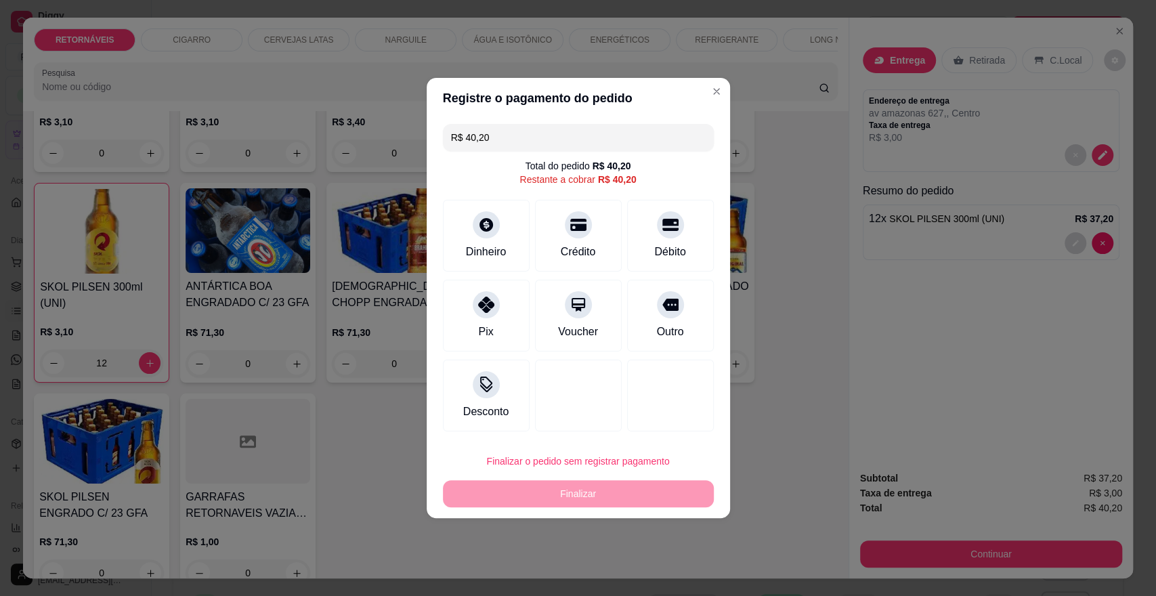
click at [656, 488] on div "Finalizar o pedido sem registrar pagamento Finalizar" at bounding box center [578, 478] width 271 height 60
click at [663, 236] on div at bounding box center [671, 221] width 30 height 30
type input "R$ 0,00"
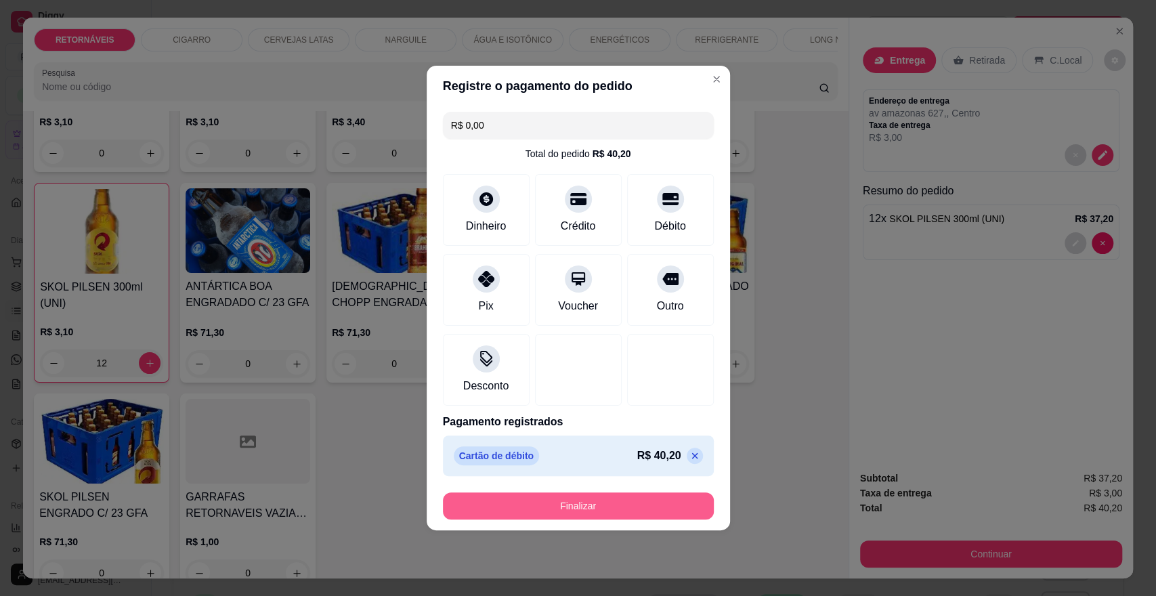
click at [656, 499] on button "Finalizar" at bounding box center [578, 505] width 271 height 27
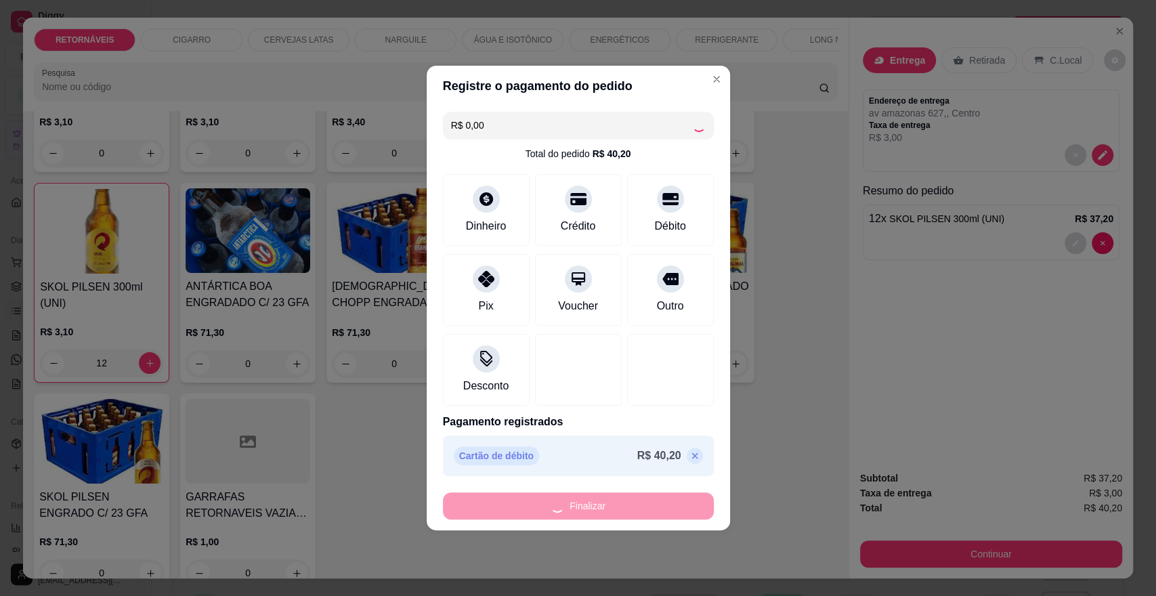
type input "0"
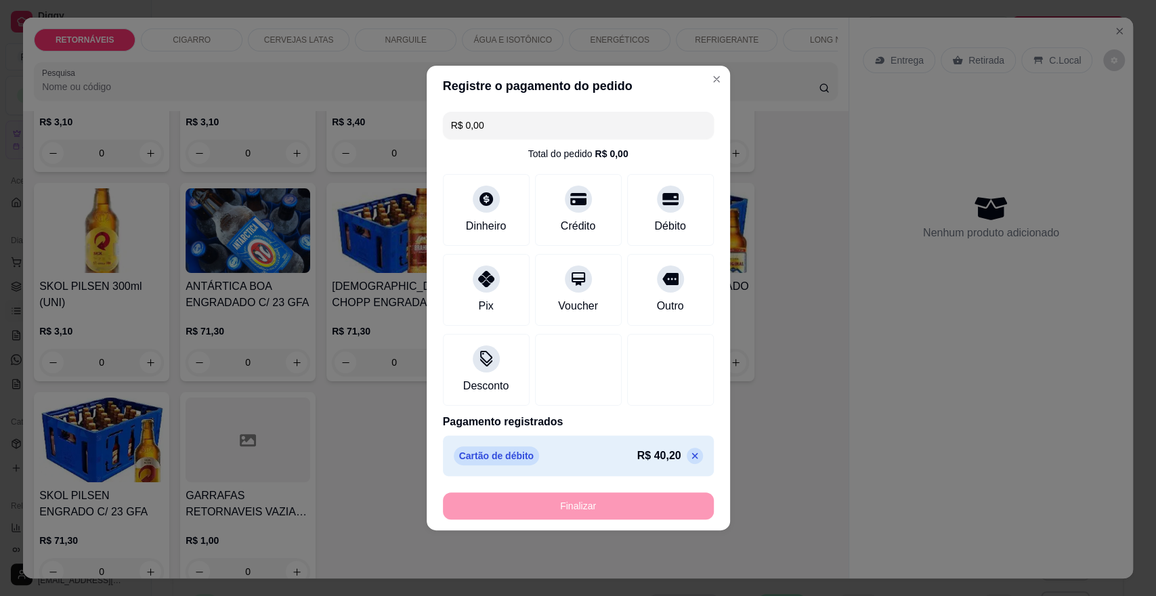
type input "-R$ 40,20"
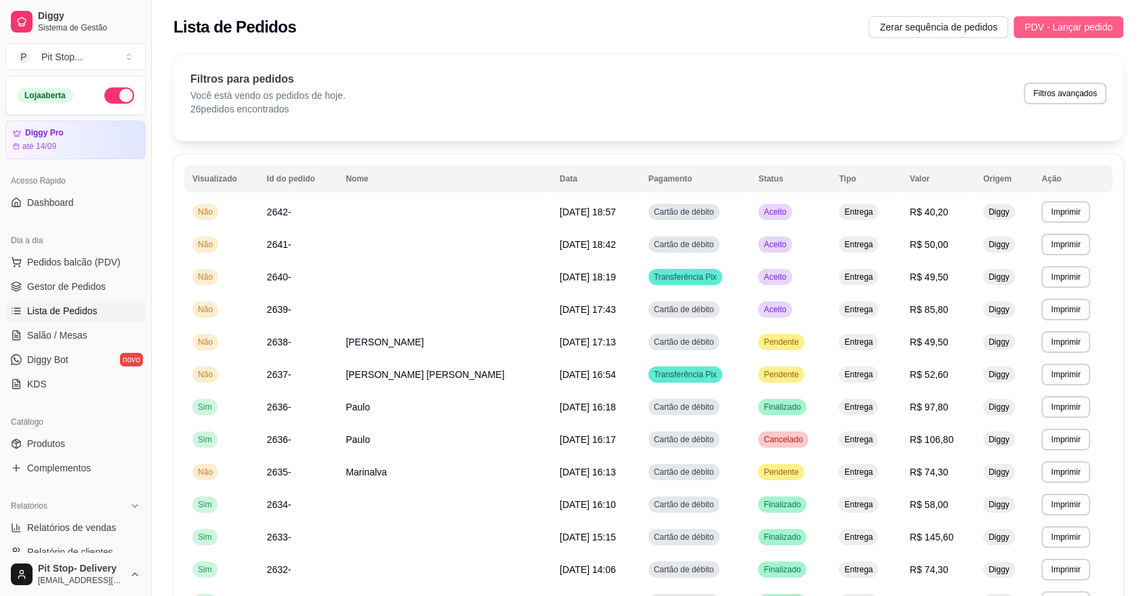
click at [1081, 32] on span "PDV - Lançar pedido" at bounding box center [1068, 27] width 88 height 15
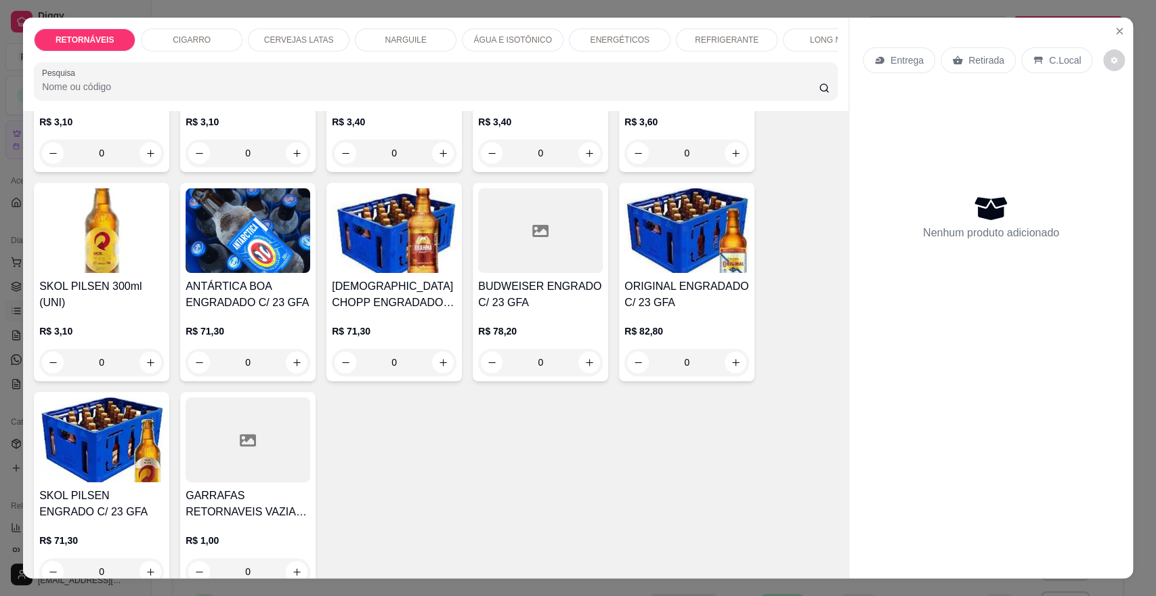
scroll to position [451, 0]
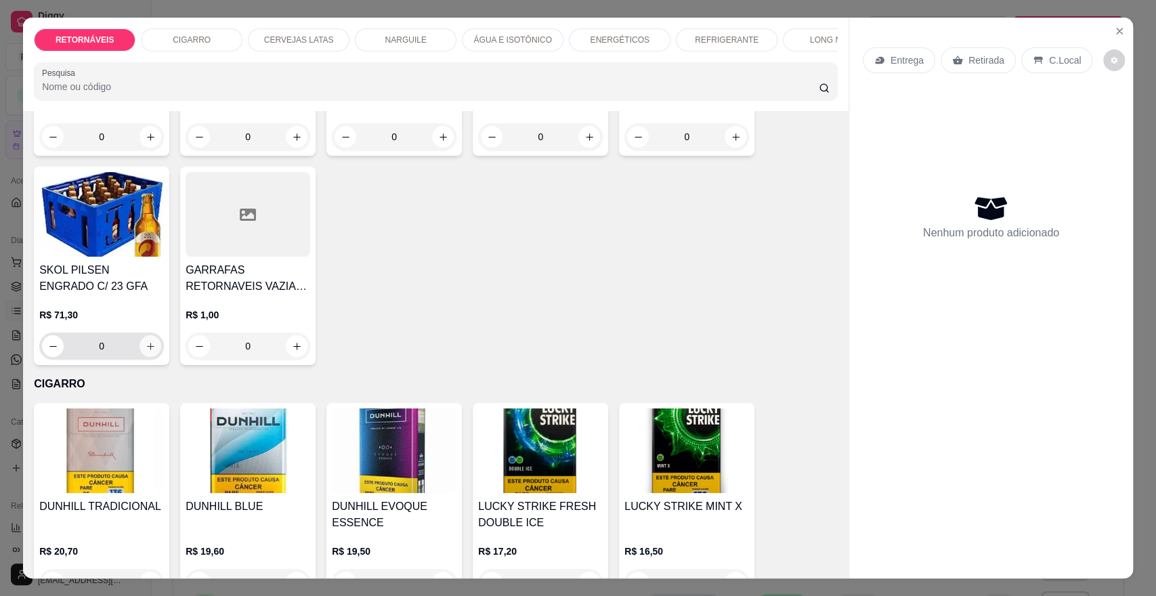
click at [146, 352] on icon "increase-product-quantity" at bounding box center [151, 346] width 10 height 10
type input "1"
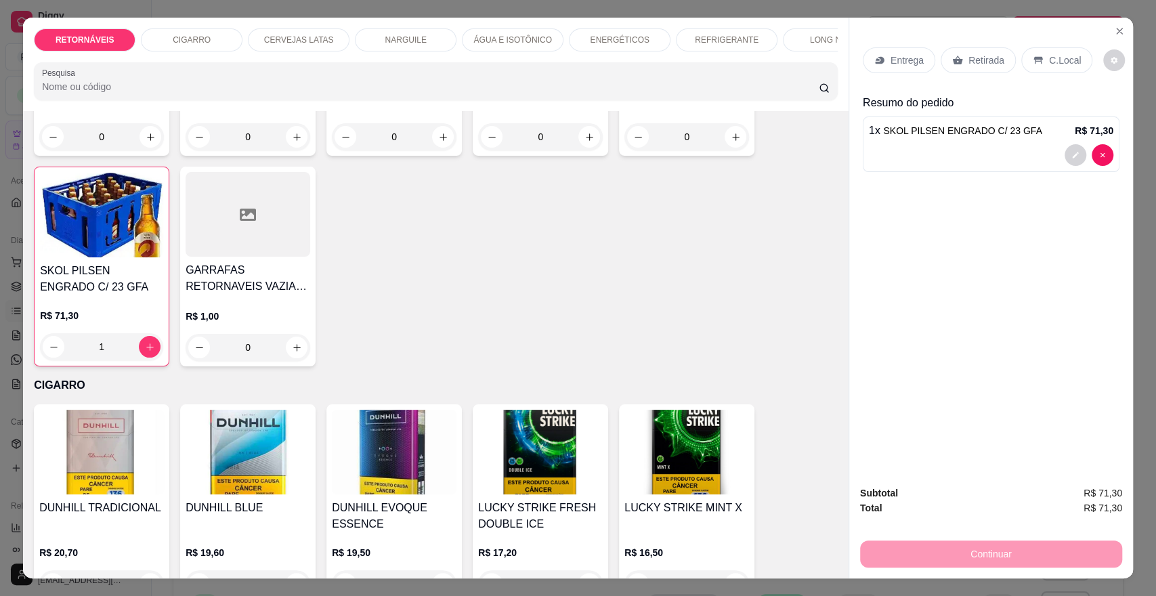
click at [879, 56] on div "Entrega" at bounding box center [899, 60] width 72 height 26
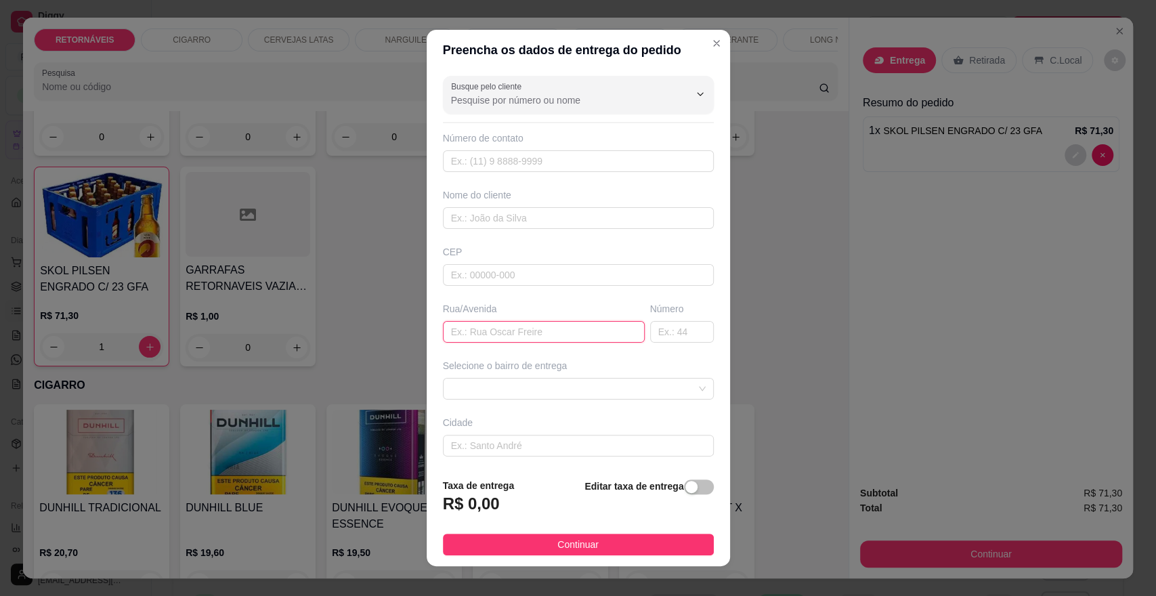
click at [518, 325] on input "text" at bounding box center [544, 332] width 202 height 22
type input "palmeiras 183"
click at [544, 376] on div "Selecione o bairro de entrega" at bounding box center [578, 379] width 276 height 41
click at [553, 386] on span at bounding box center [578, 389] width 255 height 20
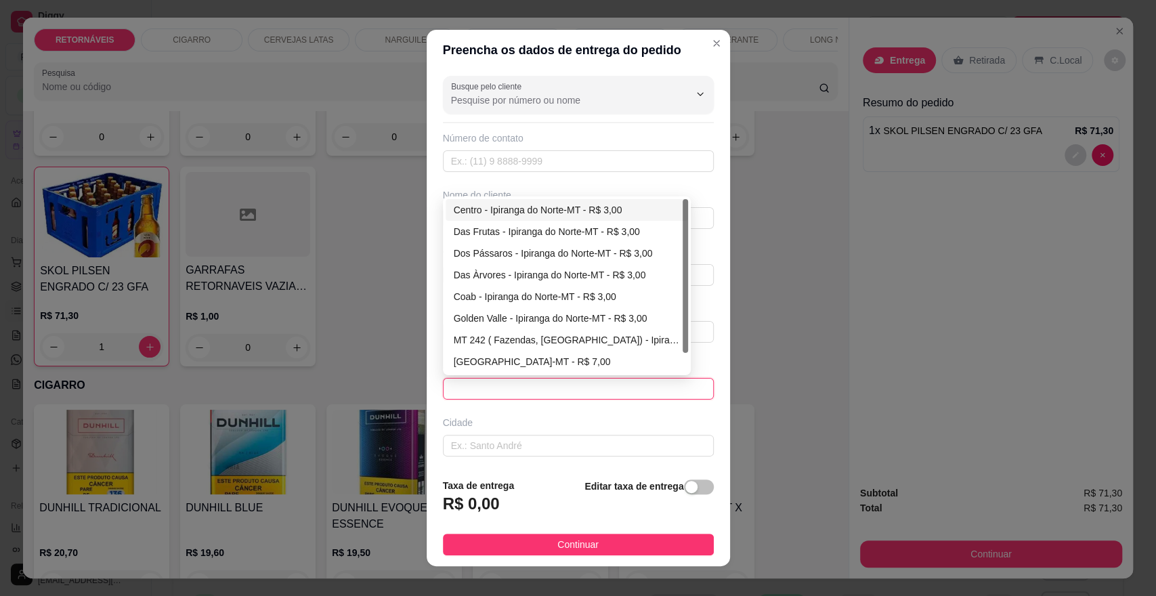
click at [581, 214] on div "Centro - Ipiranga do Norte-MT - R$ 3,00" at bounding box center [567, 210] width 226 height 15
type input "Ipiranga do Norte-MT"
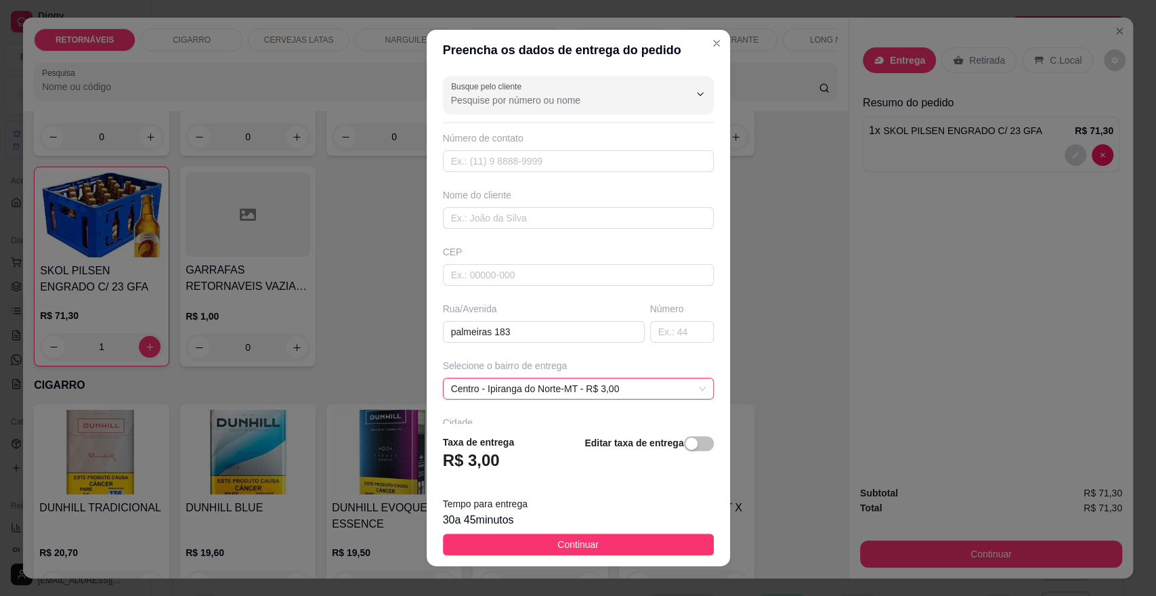
click at [618, 534] on button "Continuar" at bounding box center [578, 545] width 271 height 22
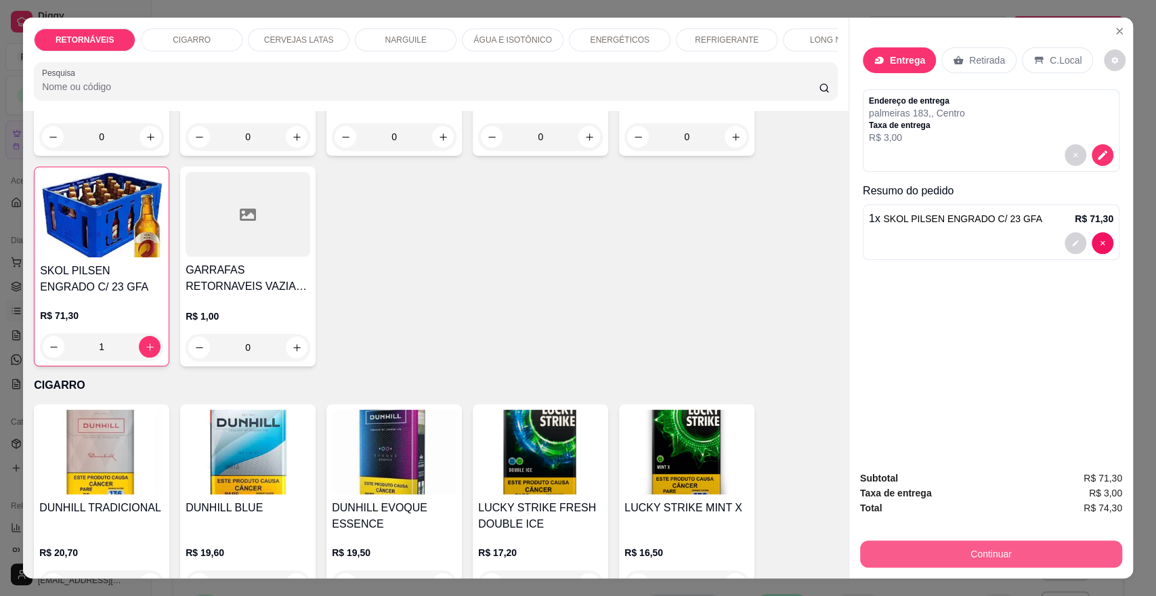
click at [928, 551] on button "Continuar" at bounding box center [991, 554] width 262 height 27
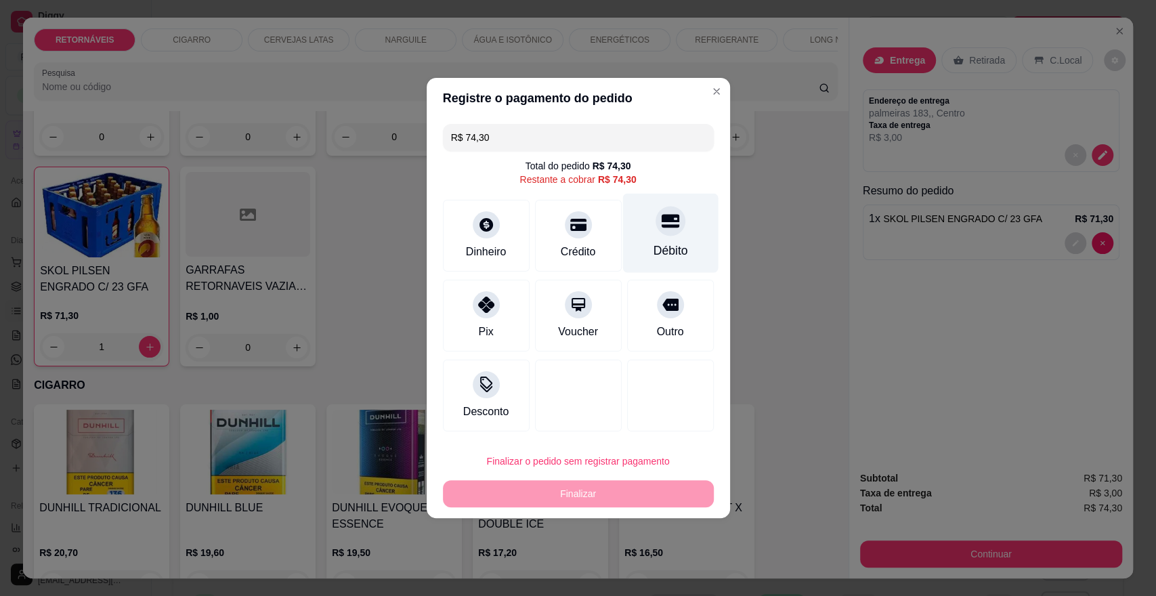
click at [656, 252] on div "Débito" at bounding box center [670, 251] width 35 height 18
type input "R$ 0,00"
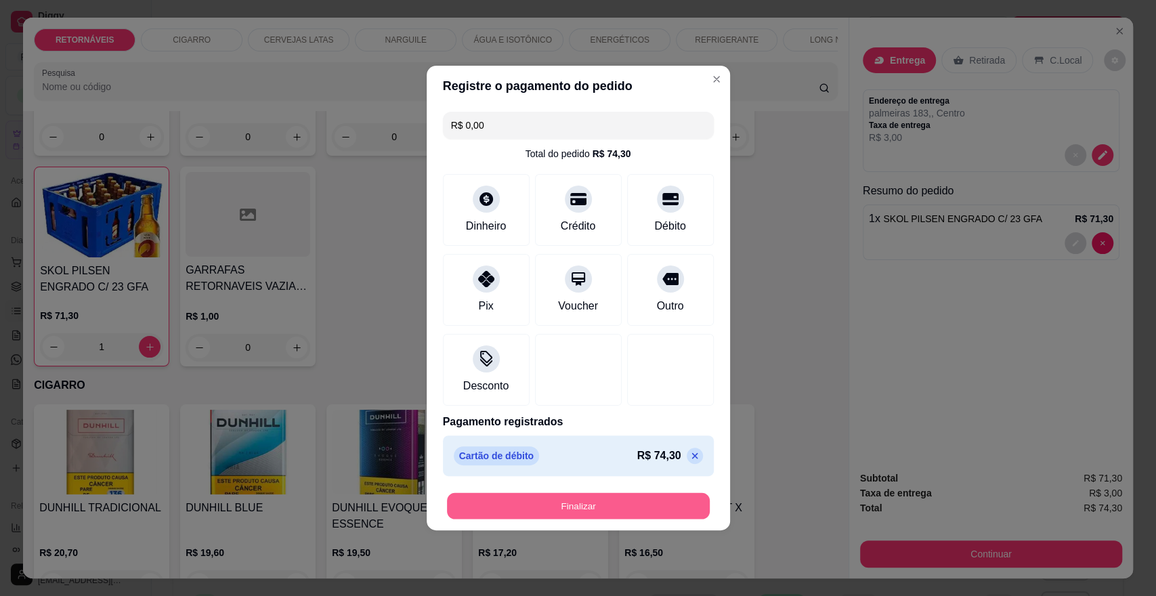
click at [644, 509] on button "Finalizar" at bounding box center [578, 506] width 263 height 26
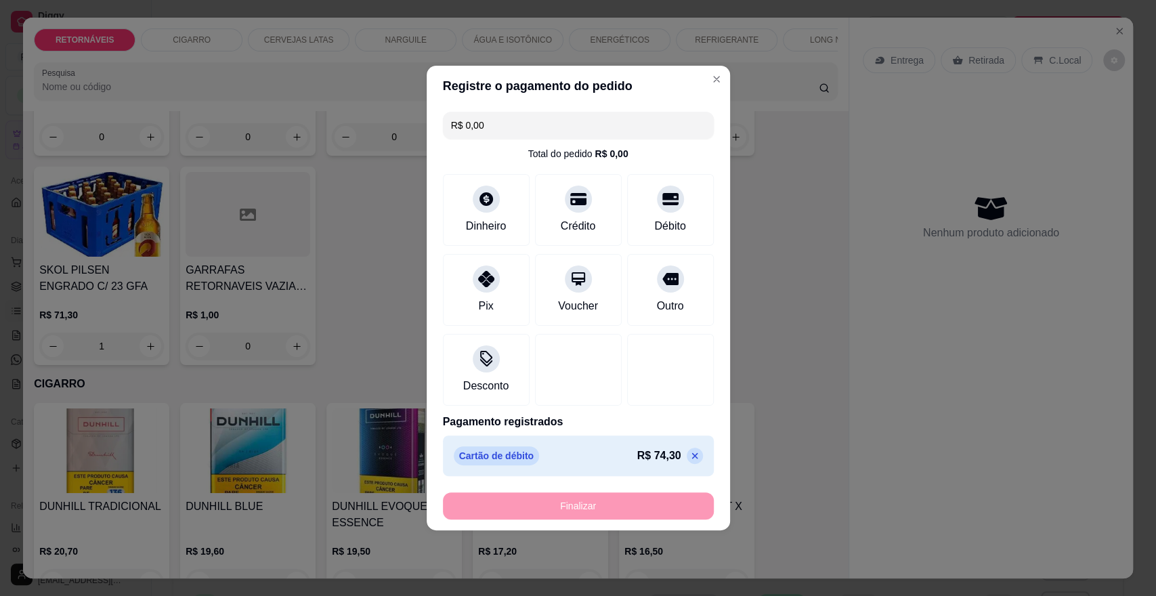
type input "0"
type input "-R$ 74,30"
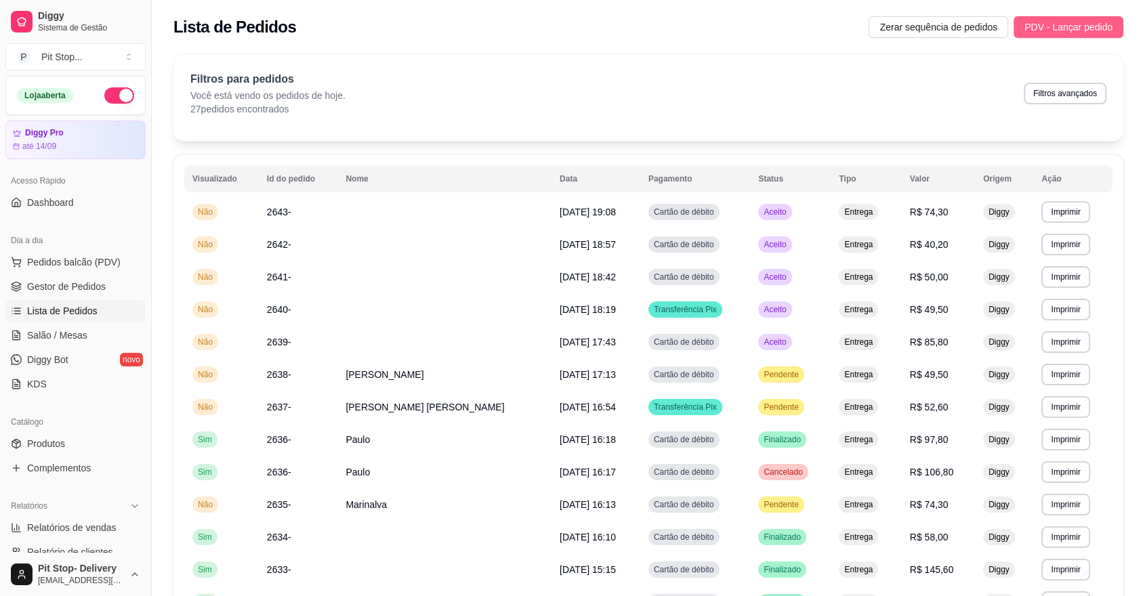
click at [1061, 27] on span "PDV - Lançar pedido" at bounding box center [1068, 27] width 88 height 15
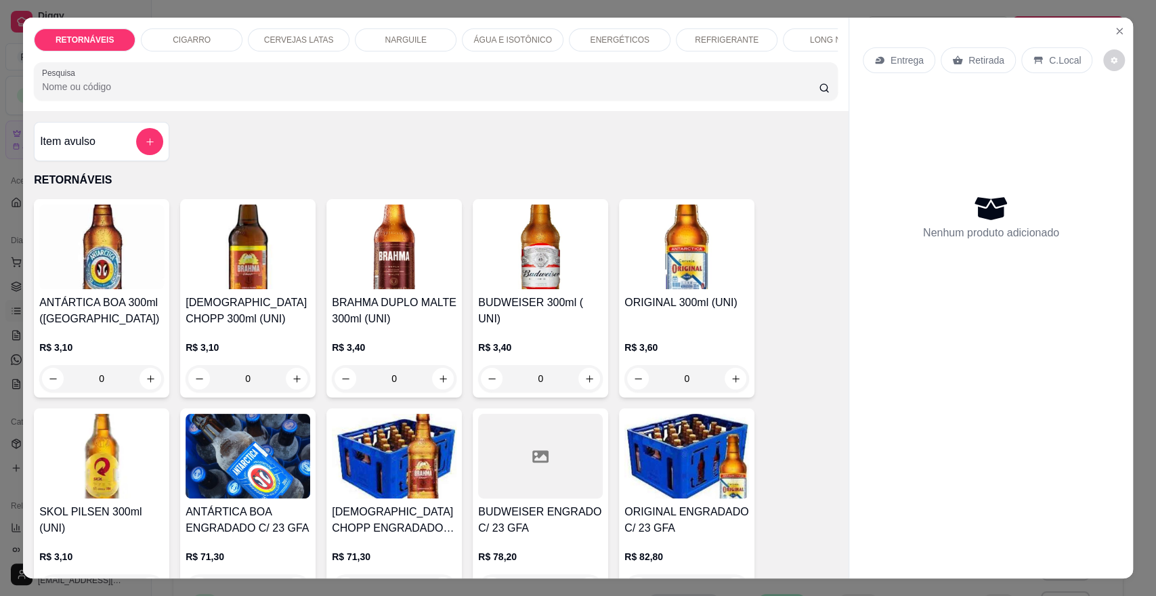
click at [104, 390] on input "0" at bounding box center [102, 378] width 76 height 27
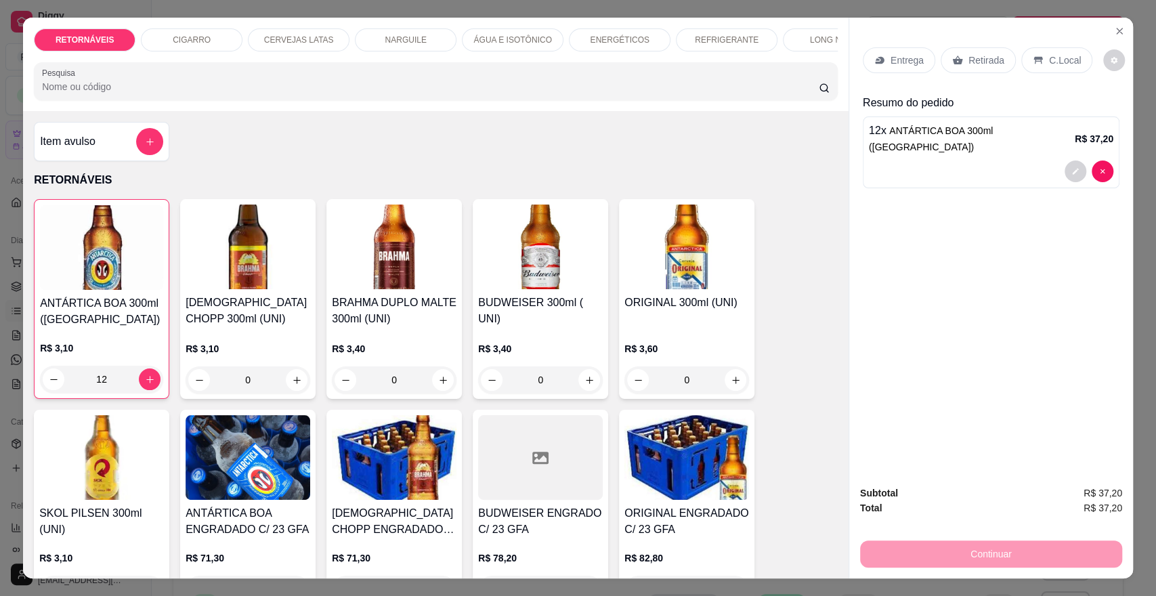
type input "12"
click at [891, 64] on p "Entrega" at bounding box center [907, 61] width 33 height 14
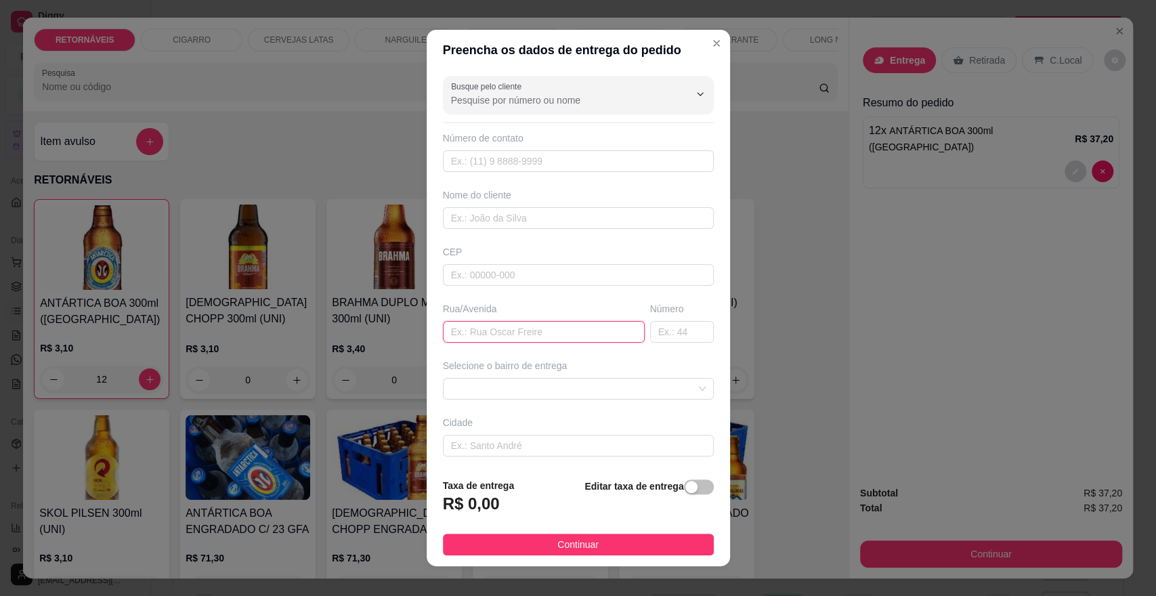
click at [544, 334] on input "text" at bounding box center [544, 332] width 202 height 22
click at [612, 395] on span at bounding box center [578, 389] width 255 height 20
type input "hortencias 120"
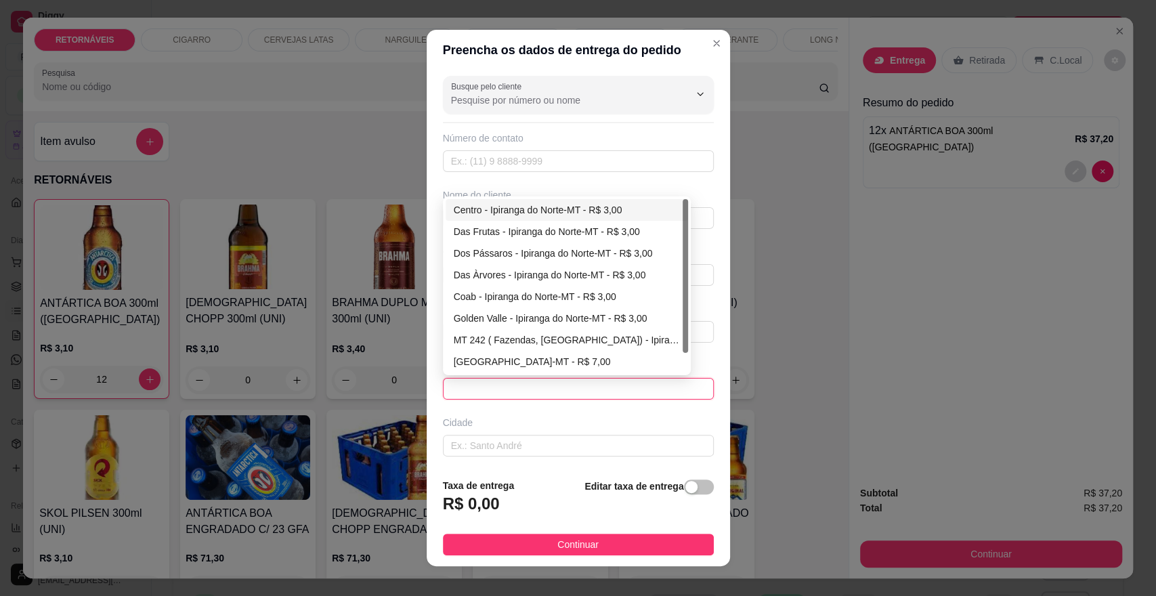
click at [626, 203] on div "Centro - Ipiranga do Norte-MT - R$ 3,00" at bounding box center [567, 210] width 226 height 15
type input "Ipiranga do Norte-MT"
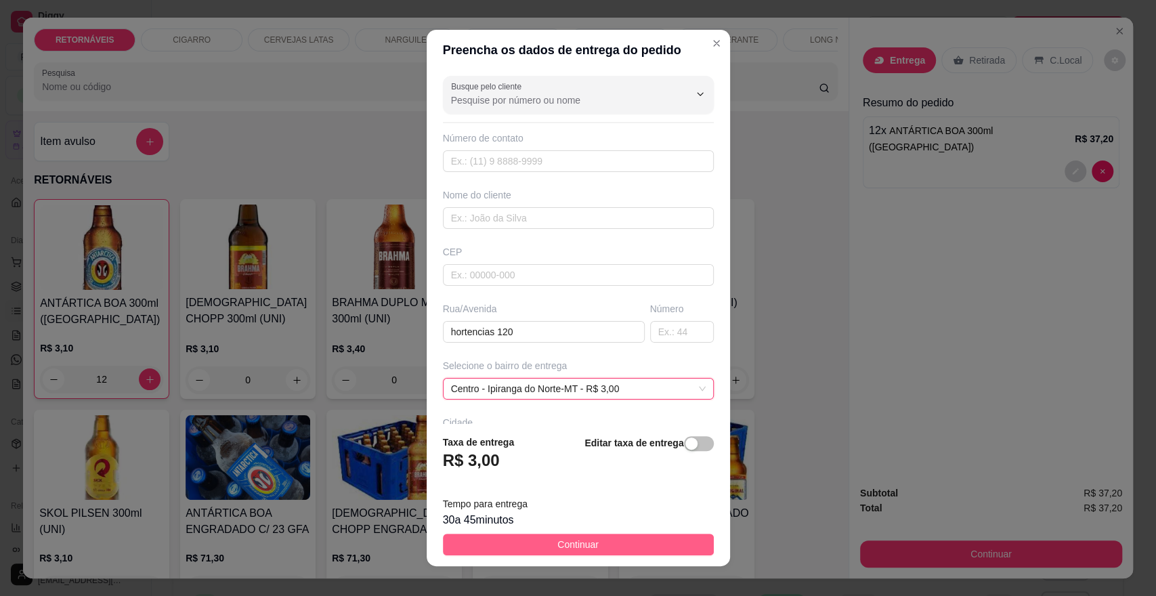
click at [669, 539] on button "Continuar" at bounding box center [578, 545] width 271 height 22
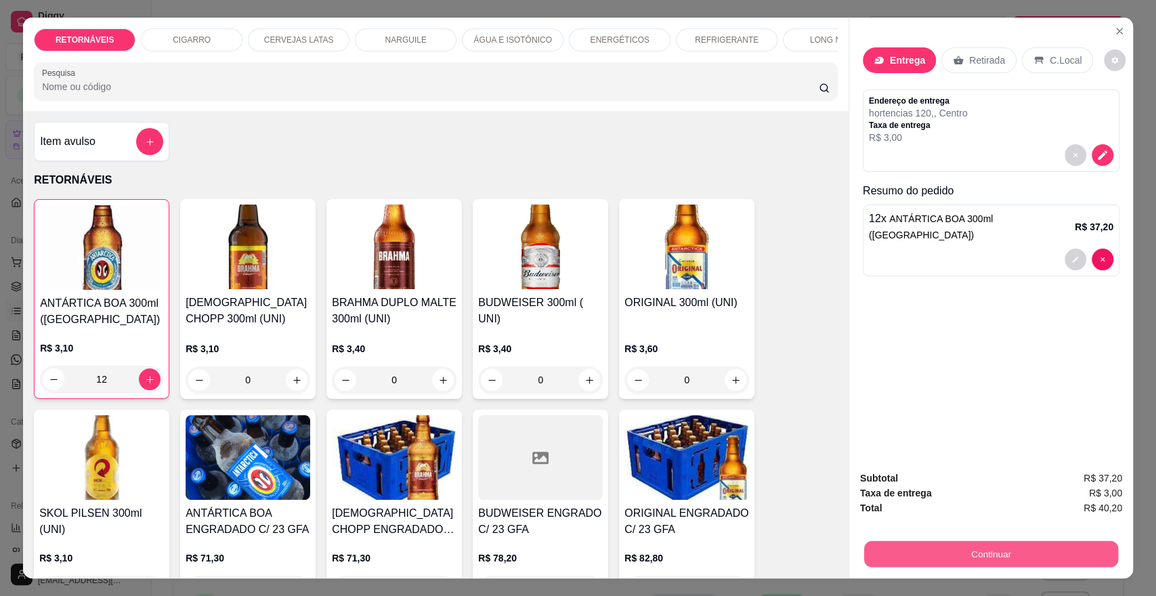
click at [945, 543] on button "Continuar" at bounding box center [991, 554] width 254 height 26
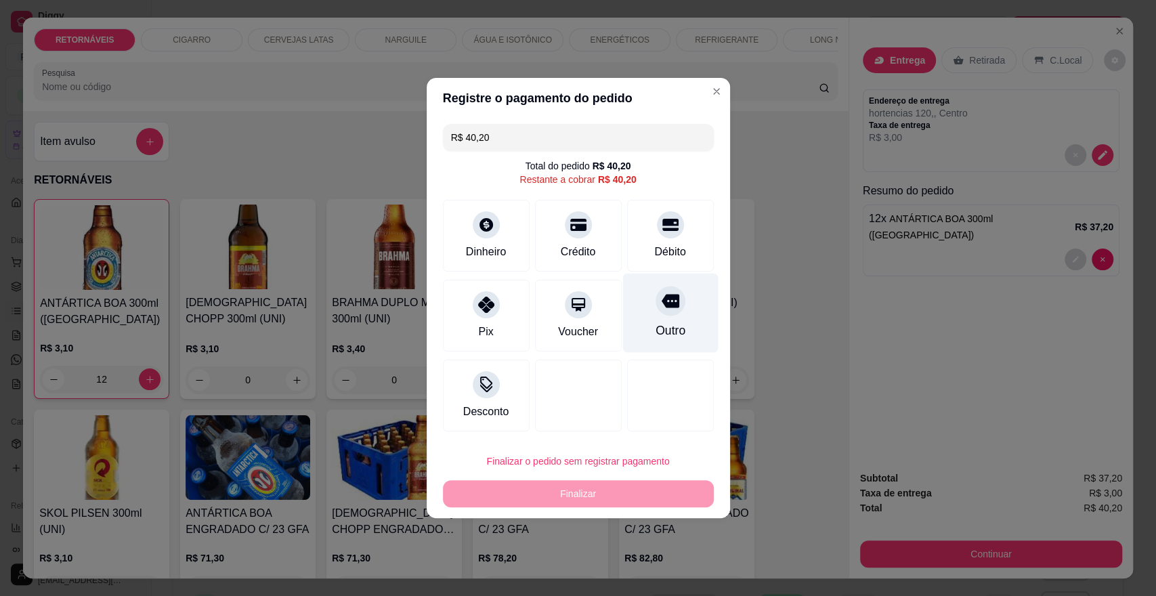
drag, startPoint x: 657, startPoint y: 224, endPoint x: 677, endPoint y: 271, distance: 51.0
click at [662, 224] on icon at bounding box center [670, 225] width 16 height 16
type input "R$ 0,00"
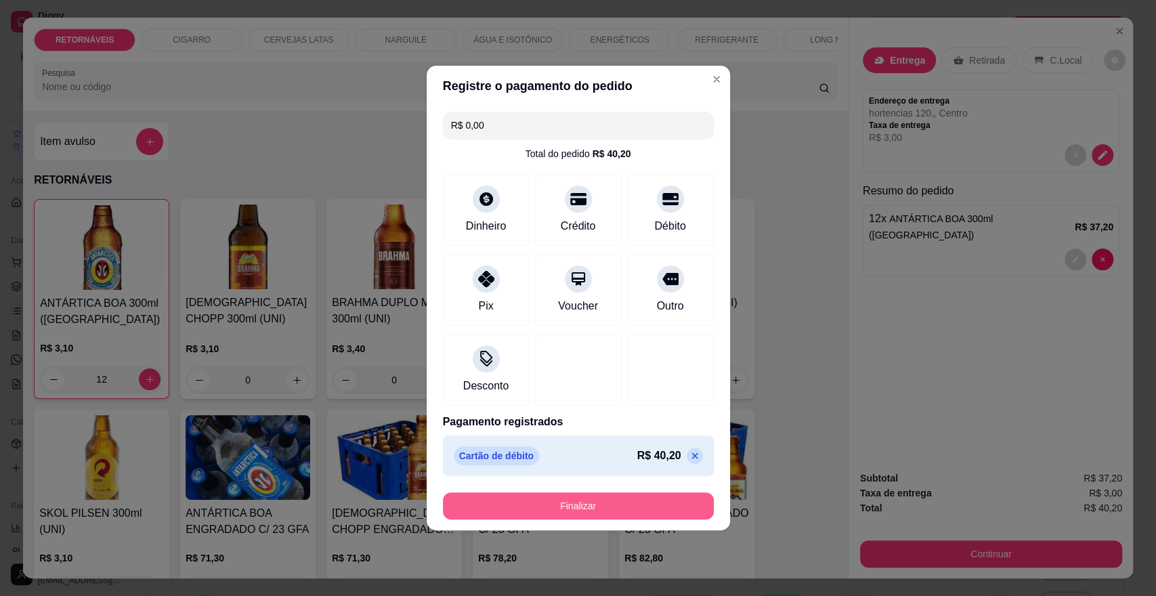
click at [652, 509] on button "Finalizar" at bounding box center [578, 505] width 271 height 27
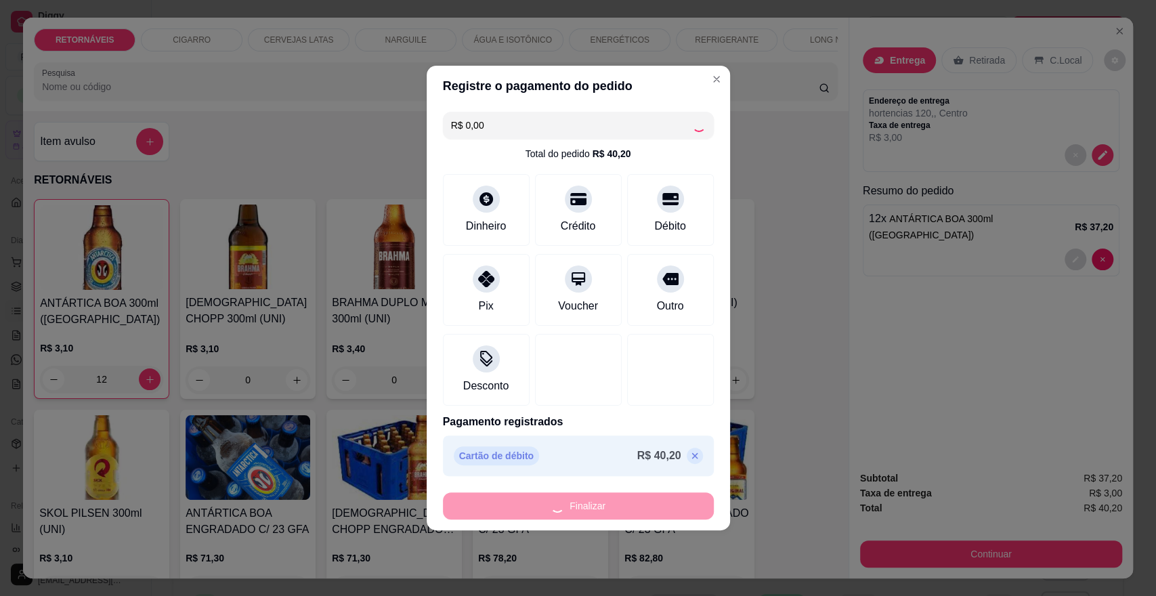
type input "0"
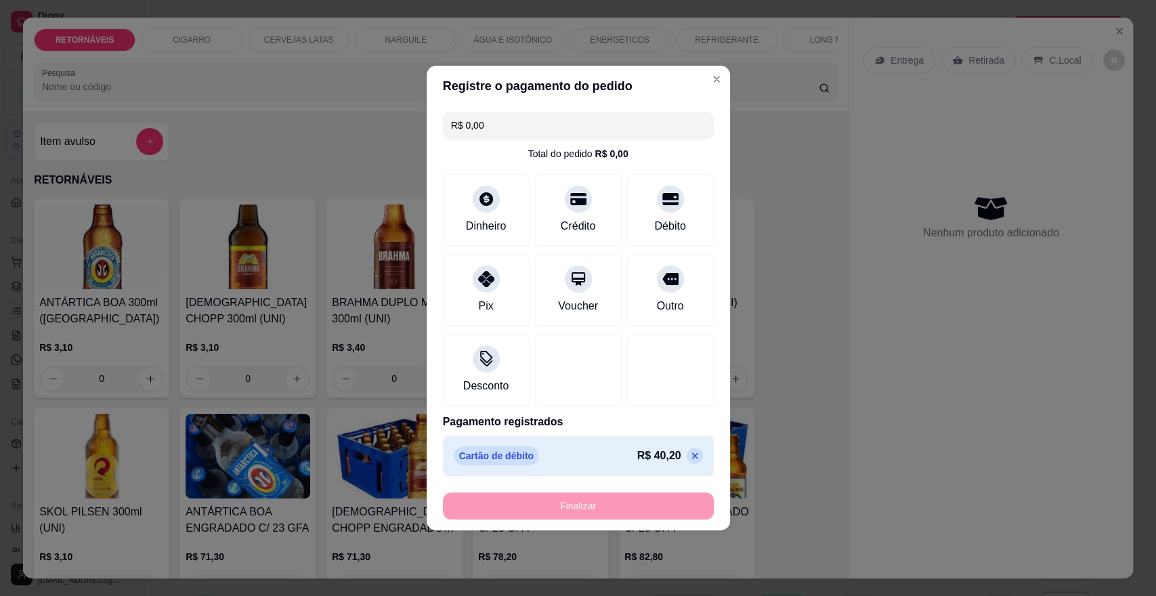
type input "-R$ 40,20"
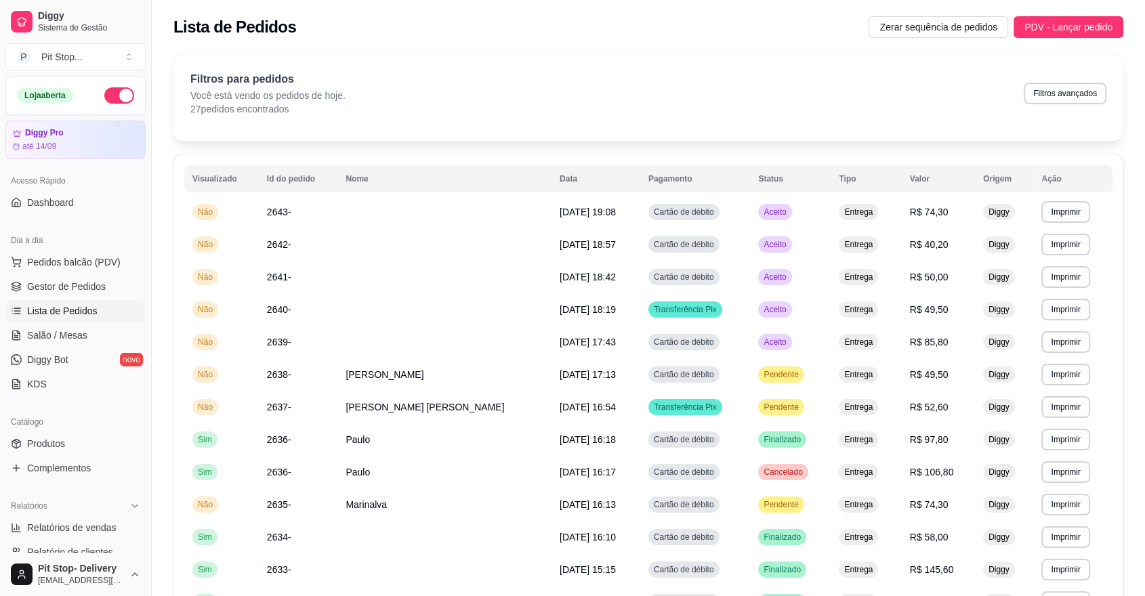
click at [115, 97] on button "button" at bounding box center [119, 95] width 30 height 16
